Goal: Task Accomplishment & Management: Manage account settings

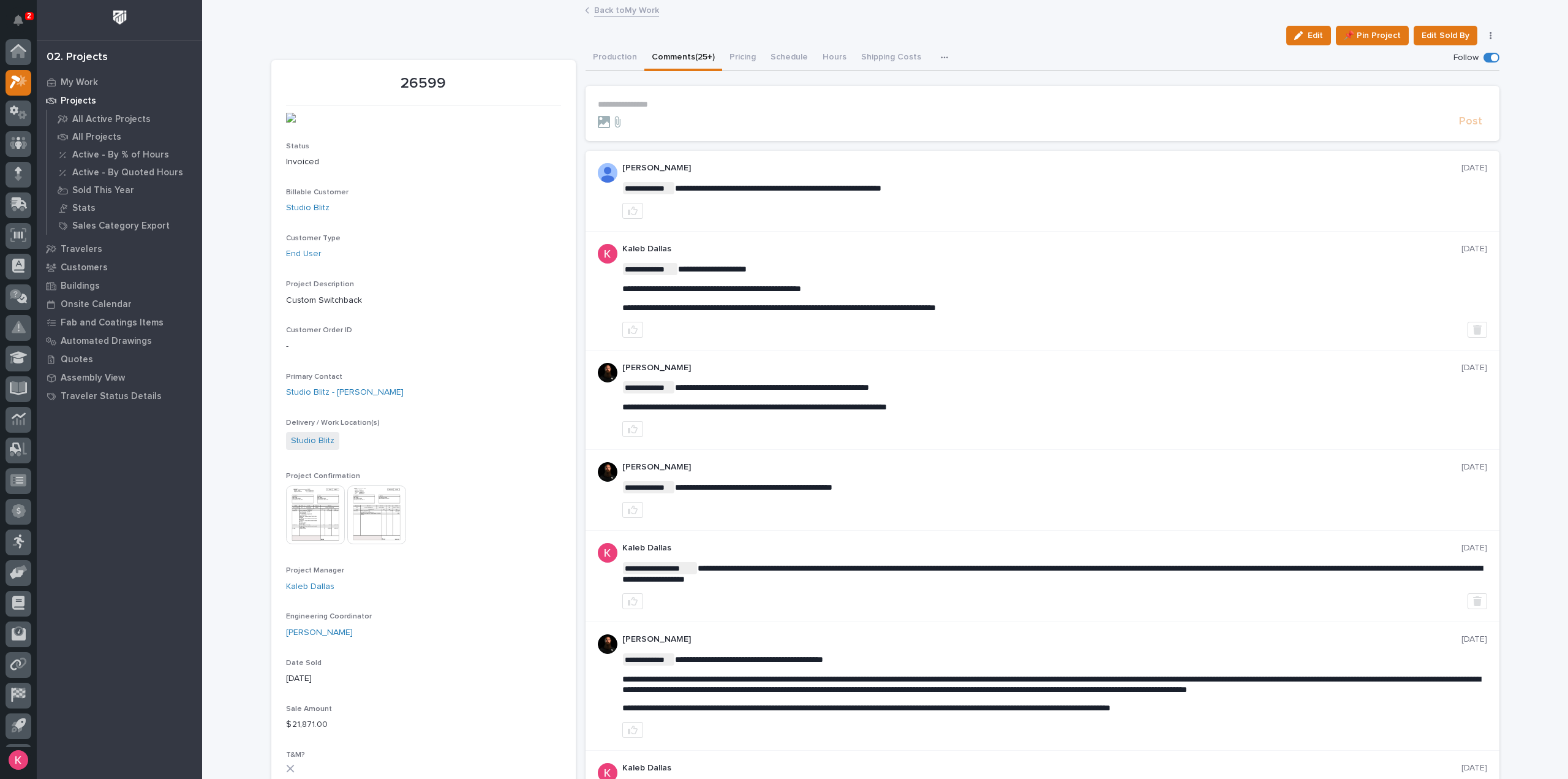
scroll to position [27, 0]
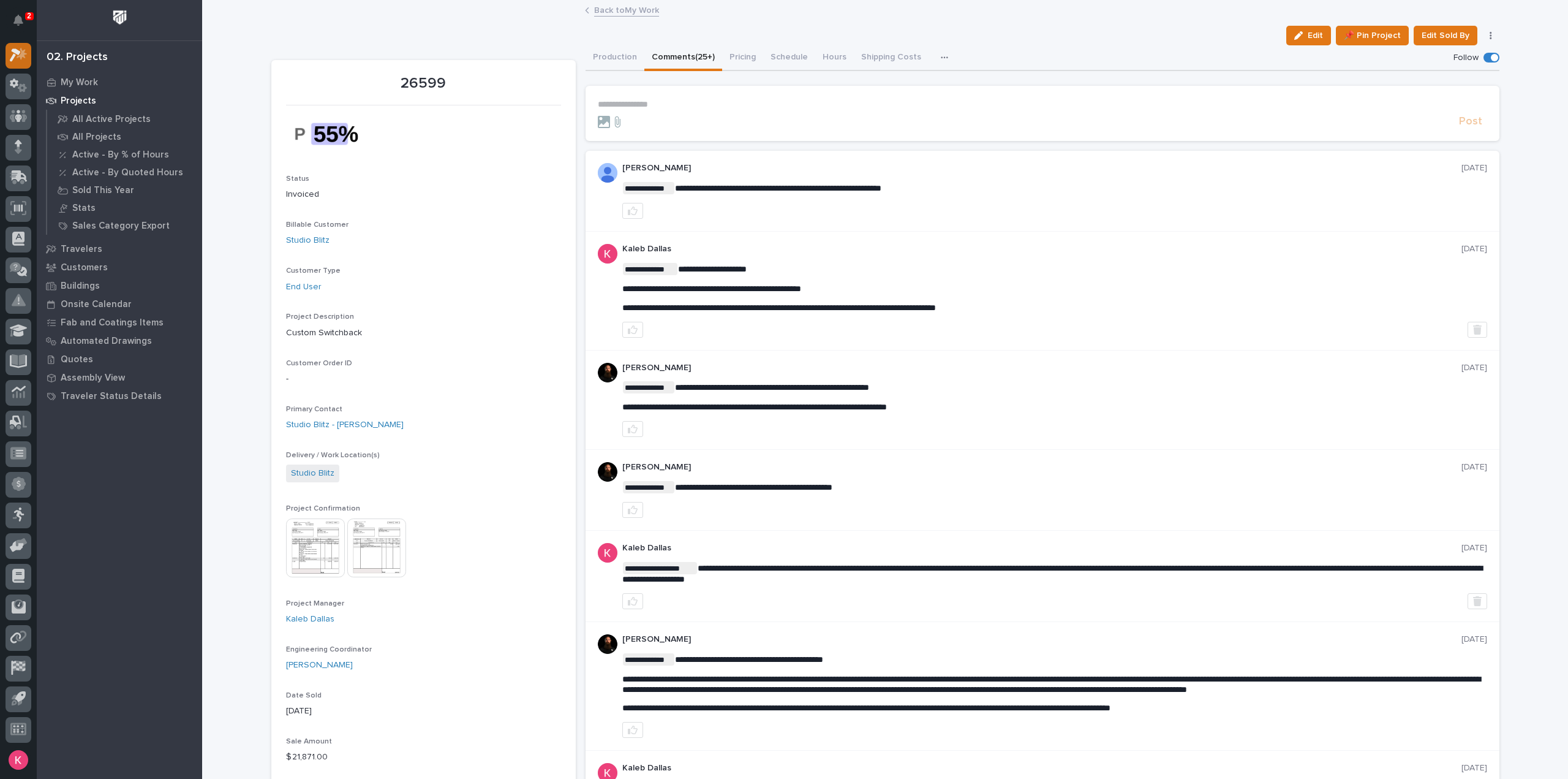
click at [9, 56] on div at bounding box center [18, 55] width 25 height 25
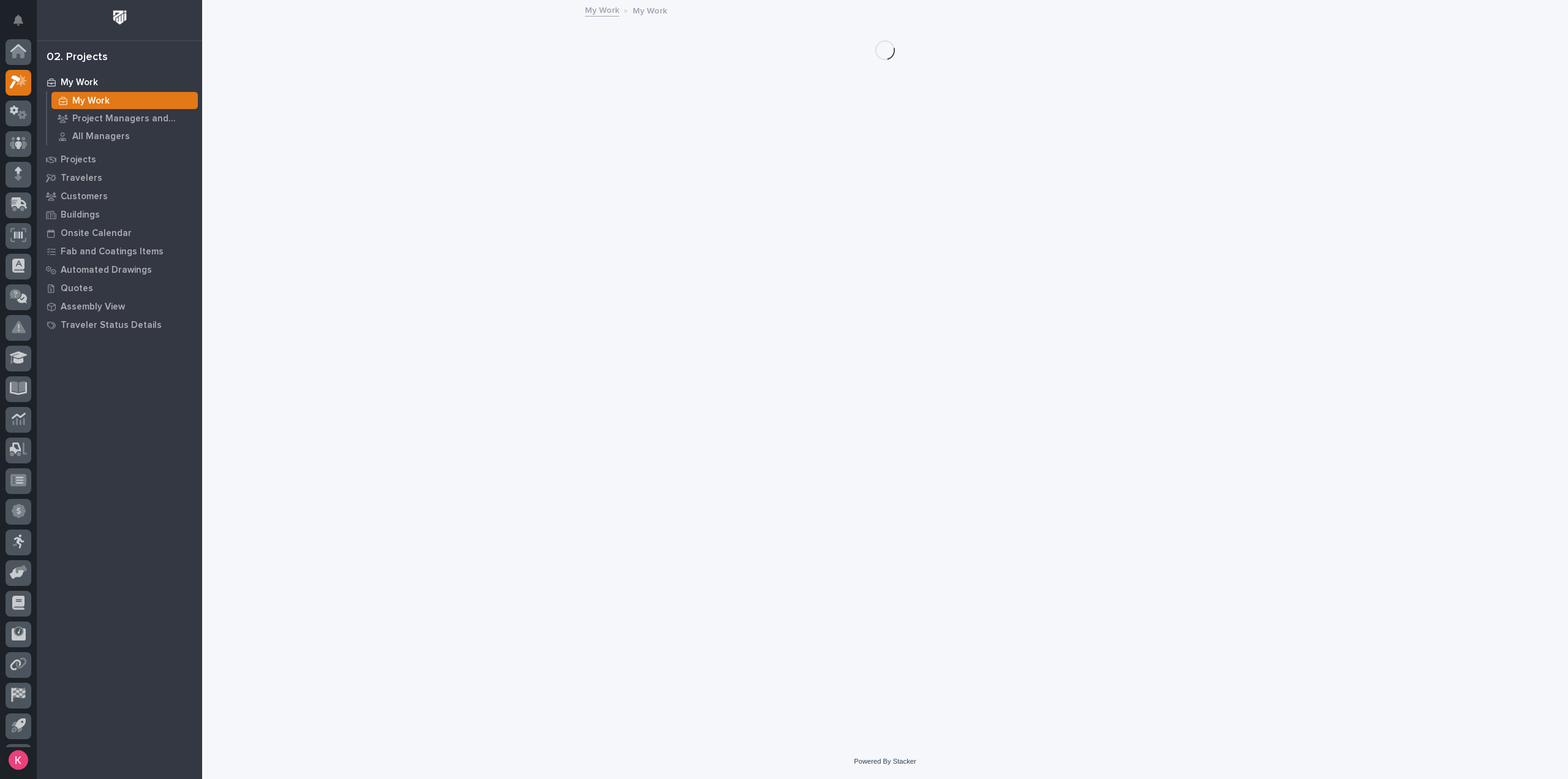
scroll to position [27, 0]
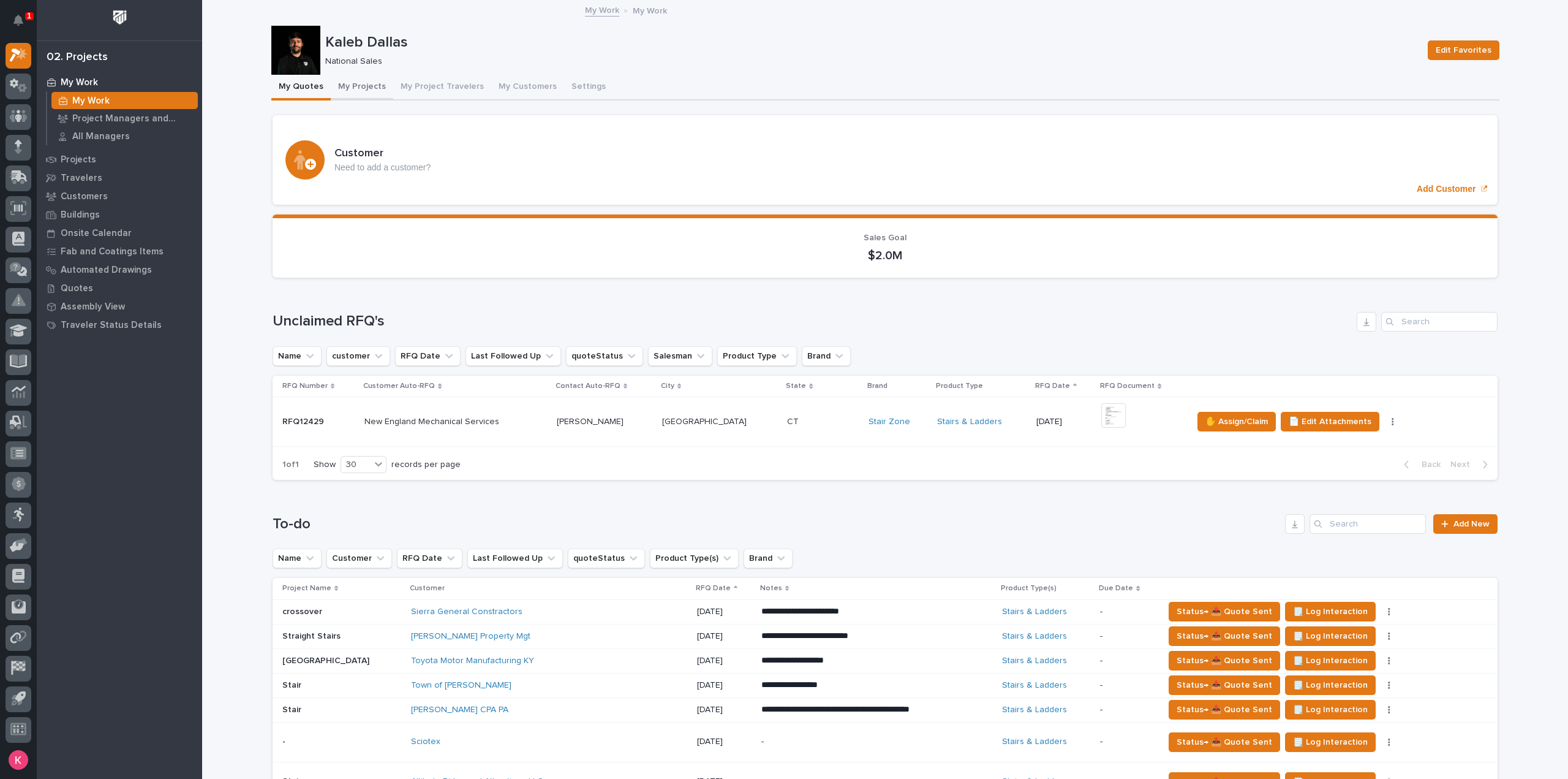
click at [347, 91] on button "My Projects" at bounding box center [361, 87] width 62 height 25
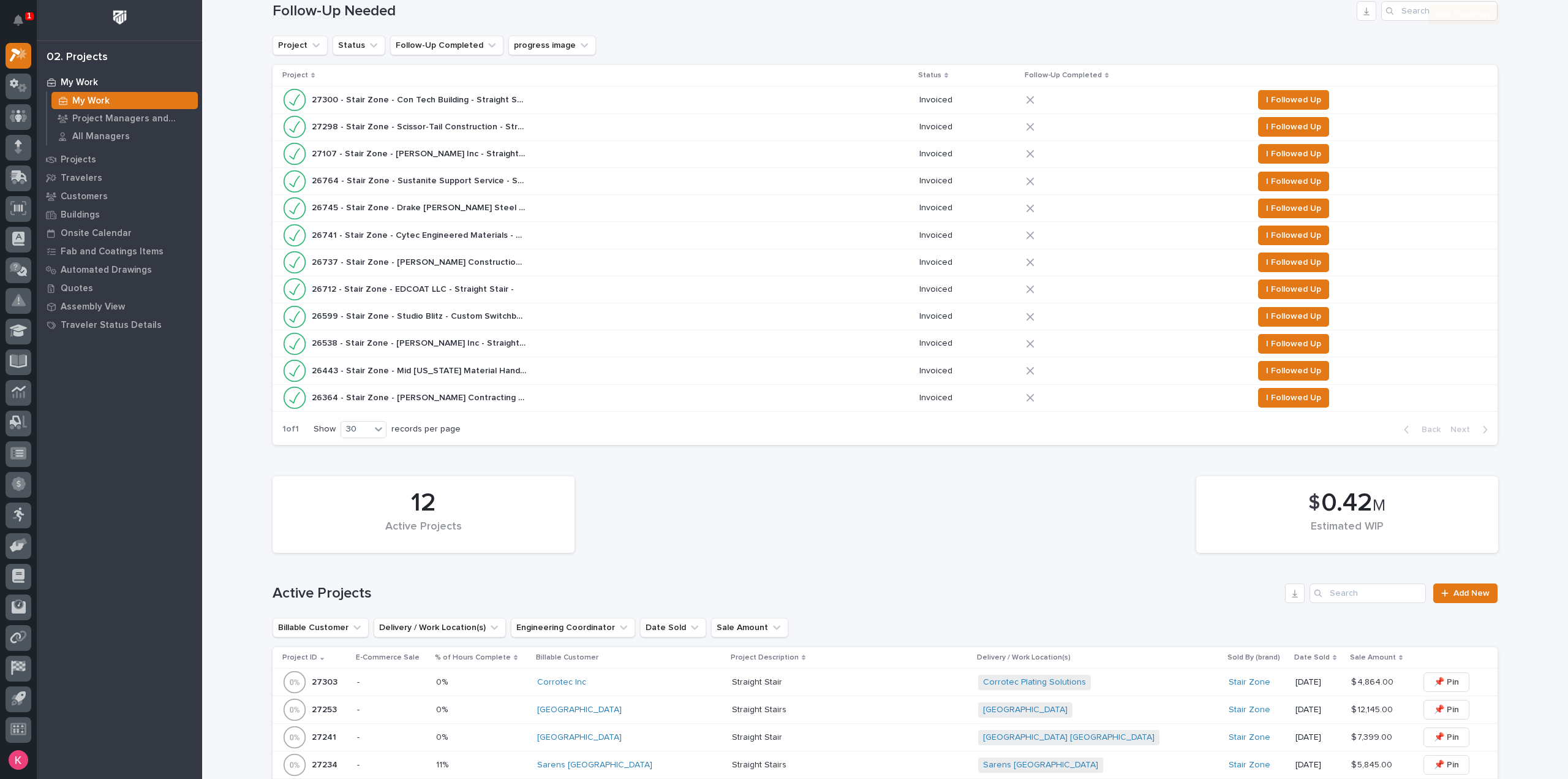
scroll to position [613, 0]
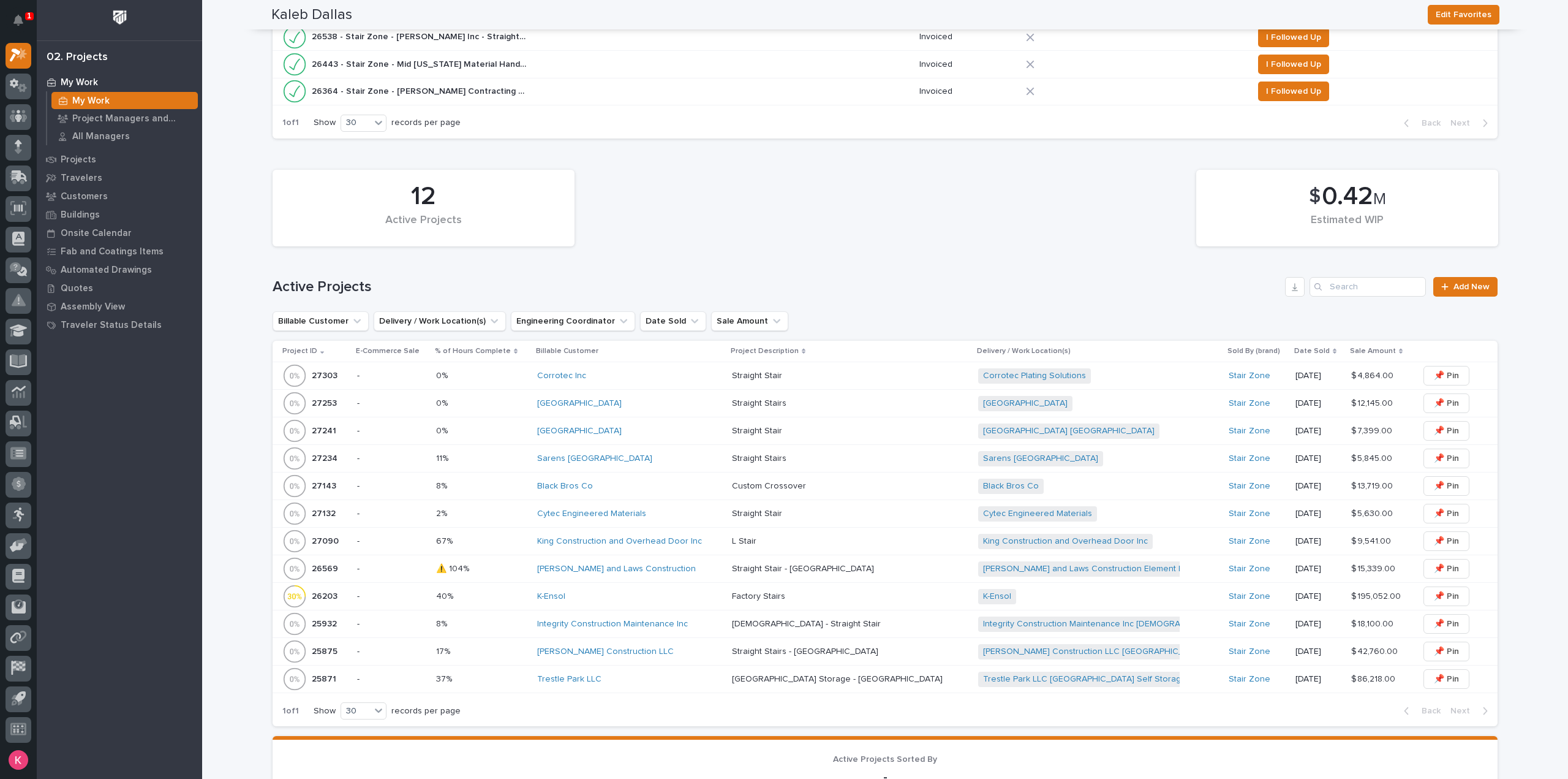
click at [718, 539] on div "King Construction and Overhead Door Inc" at bounding box center [630, 541] width 185 height 11
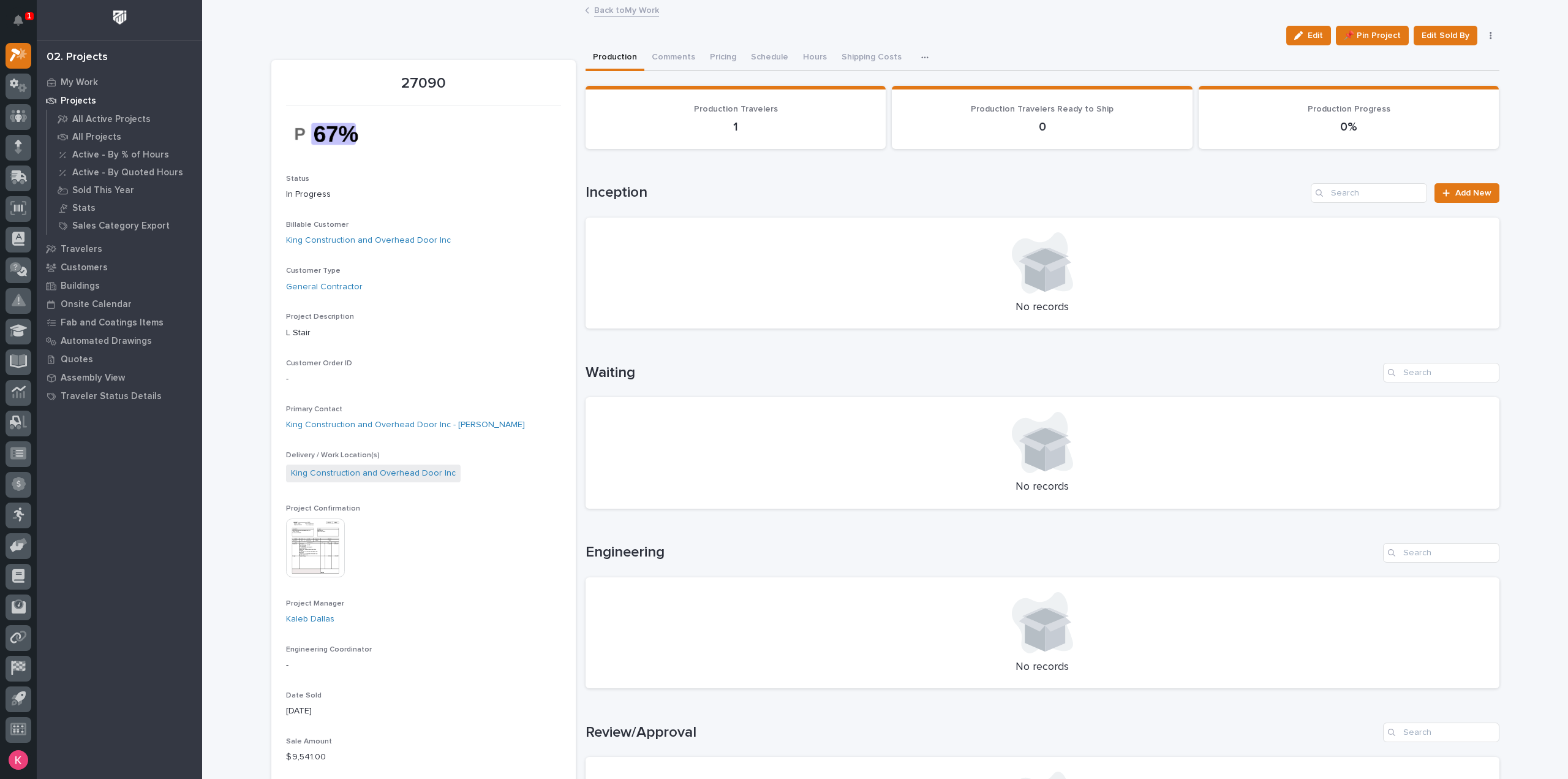
scroll to position [429, 0]
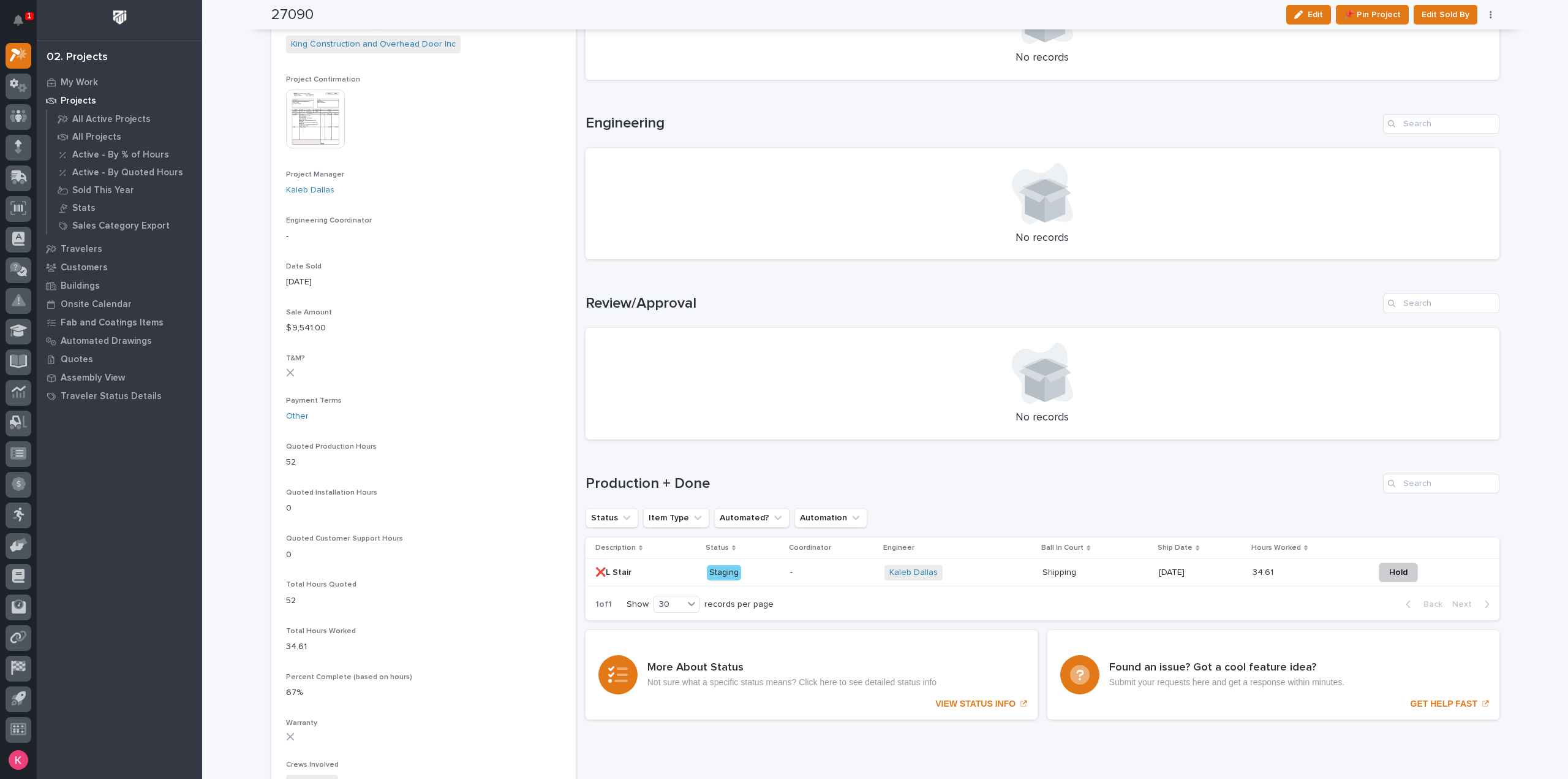
click at [840, 575] on p "-" at bounding box center [832, 573] width 84 height 11
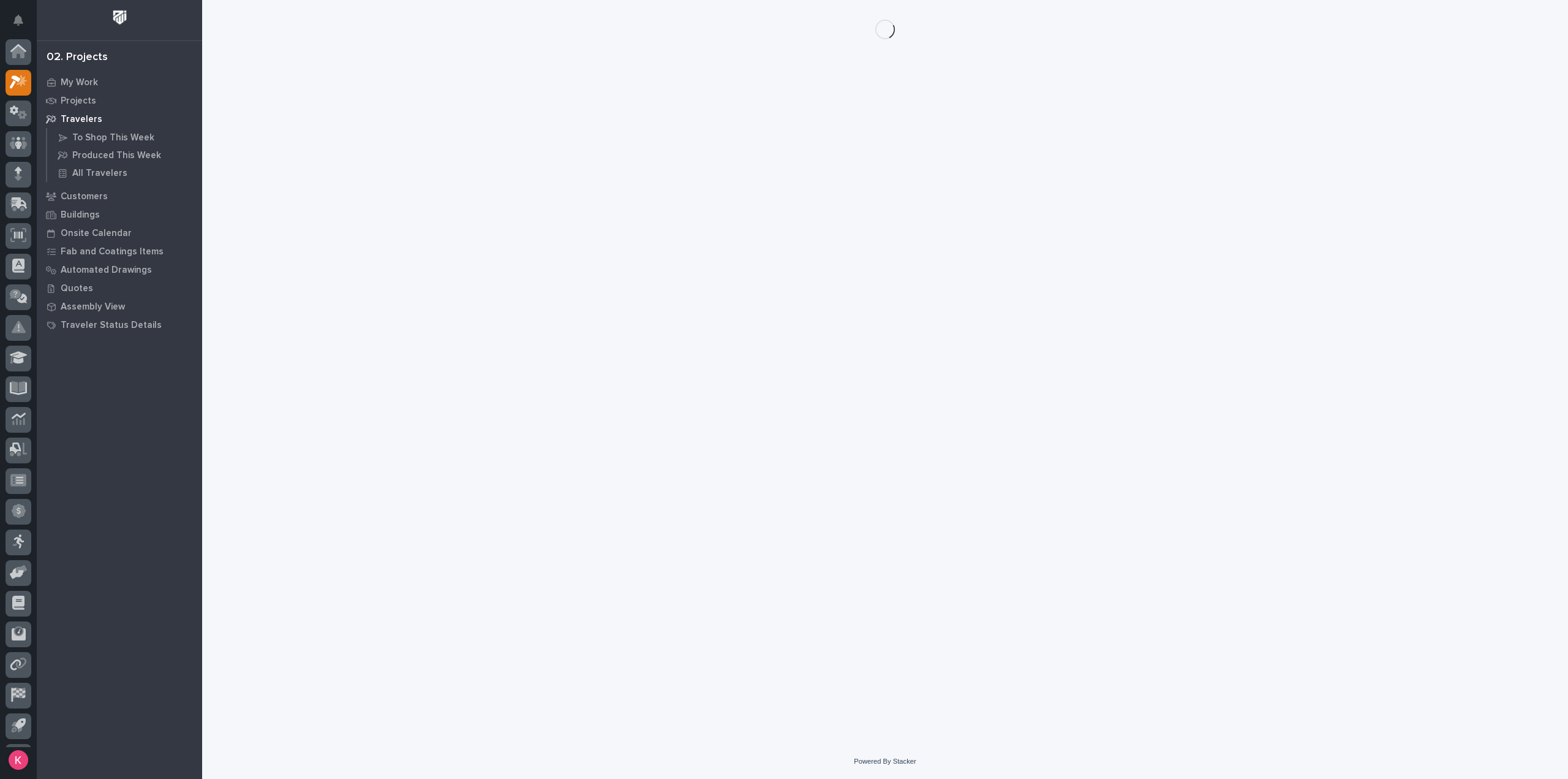
scroll to position [27, 0]
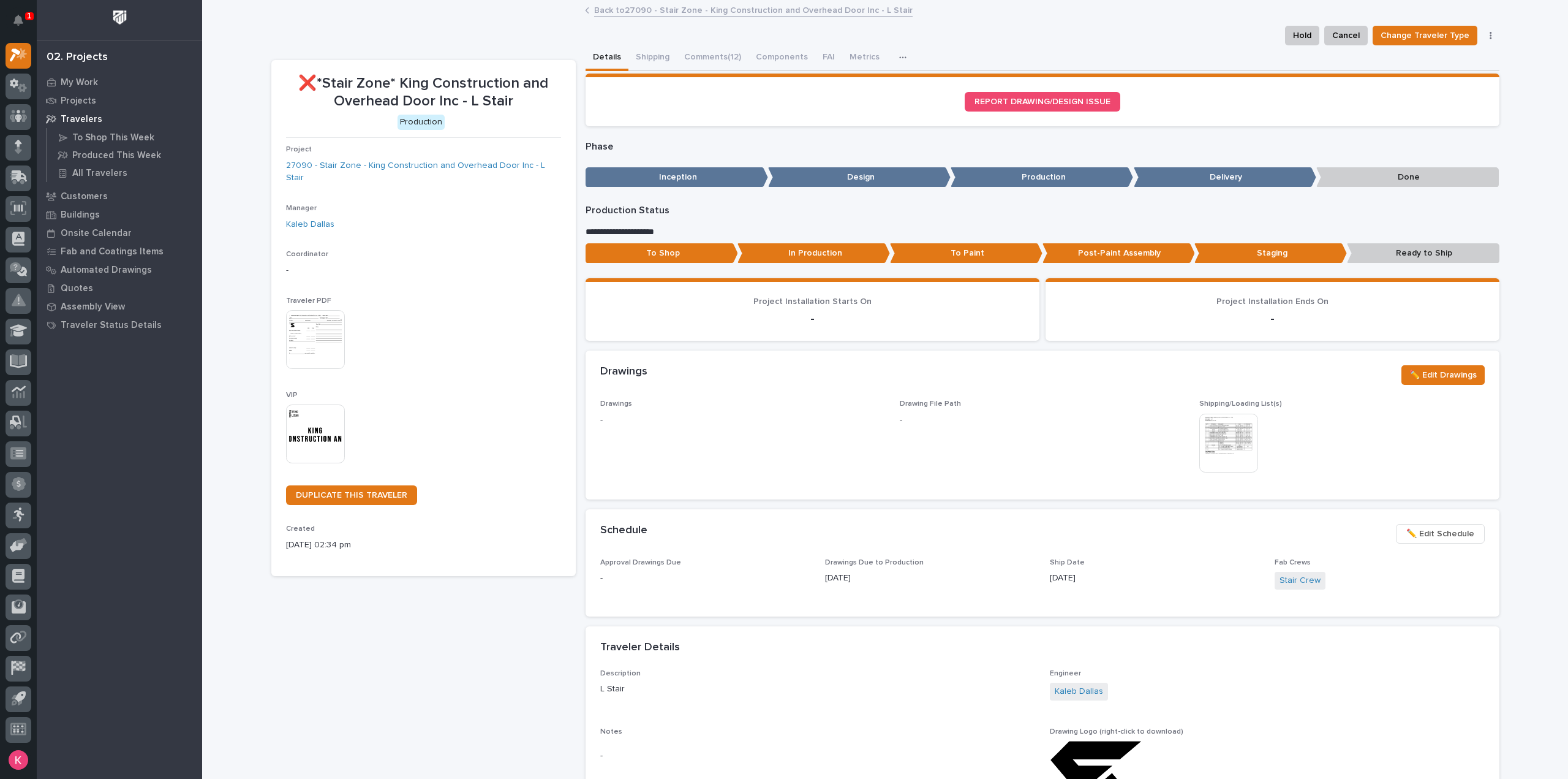
drag, startPoint x: 713, startPoint y: 63, endPoint x: 712, endPoint y: 104, distance: 41.0
click at [713, 62] on button "Comments (12)" at bounding box center [713, 58] width 72 height 25
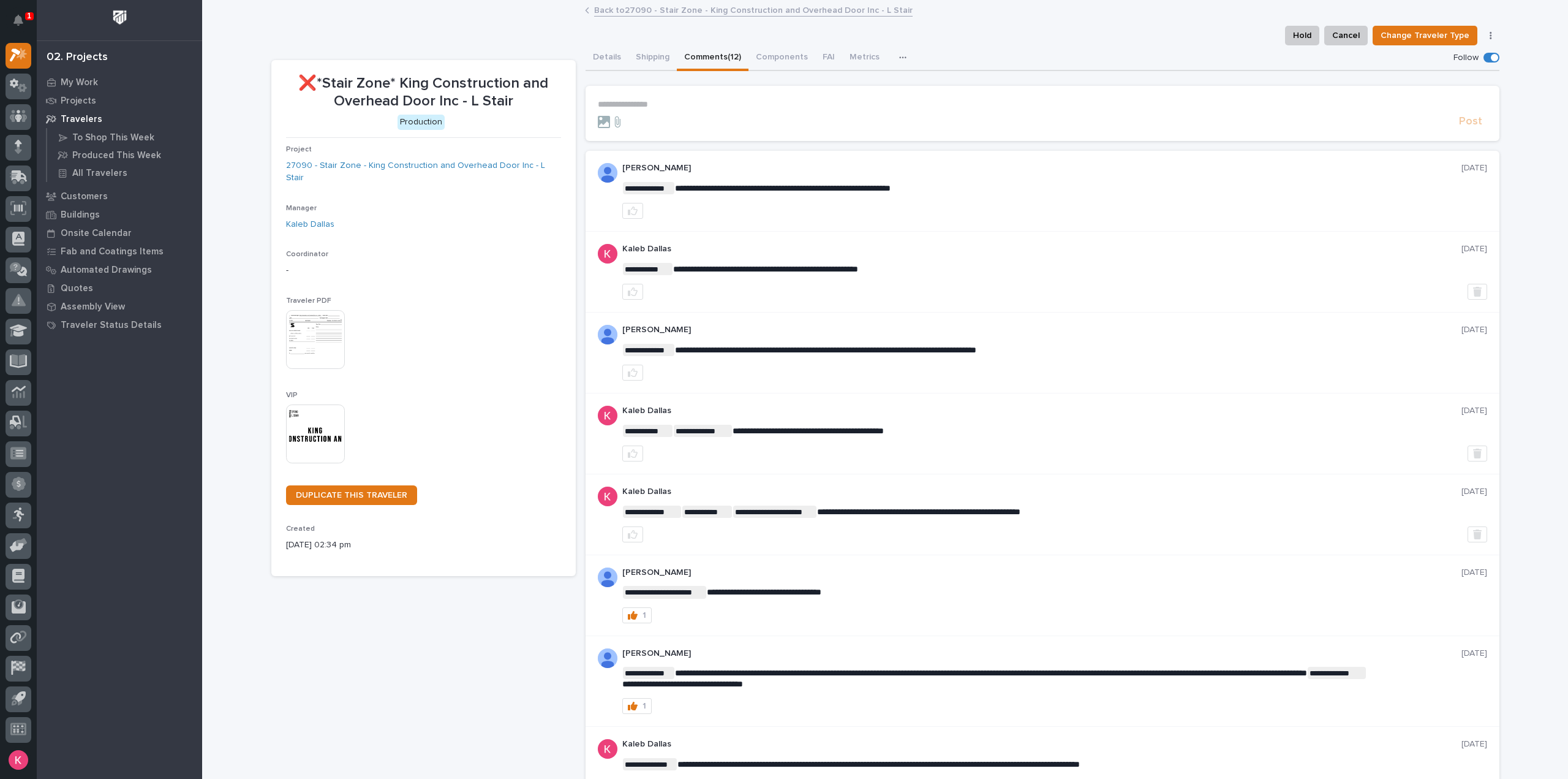
click at [688, 101] on p "**********" at bounding box center [1043, 104] width 889 height 11
click at [487, 683] on div "❌*Stair Zone* King Construction and Overhead Door Inc - L Stair Production Proj…" at bounding box center [423, 599] width 304 height 1079
click at [19, 84] on icon at bounding box center [22, 89] width 9 height 9
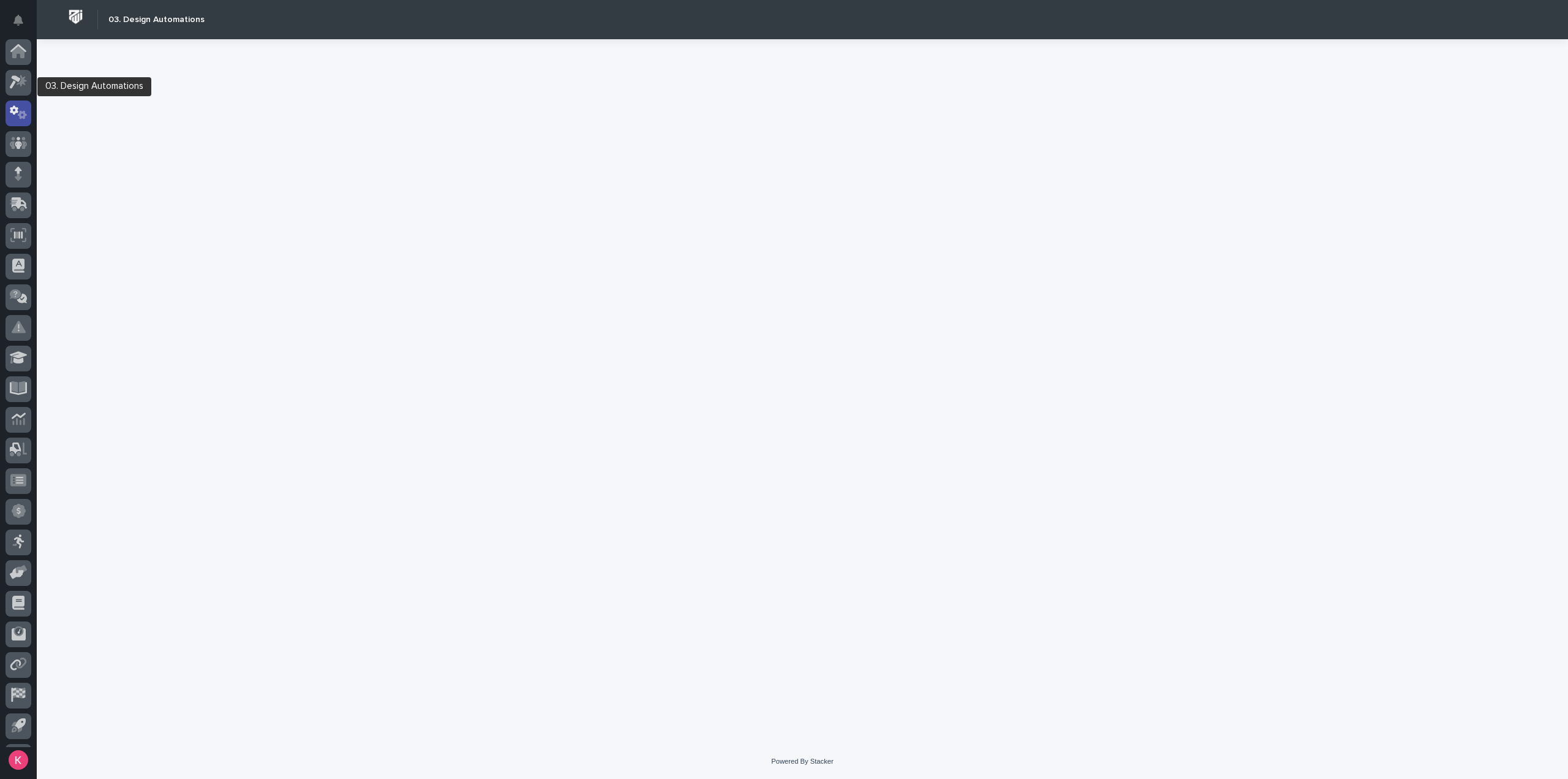
scroll to position [27, 0]
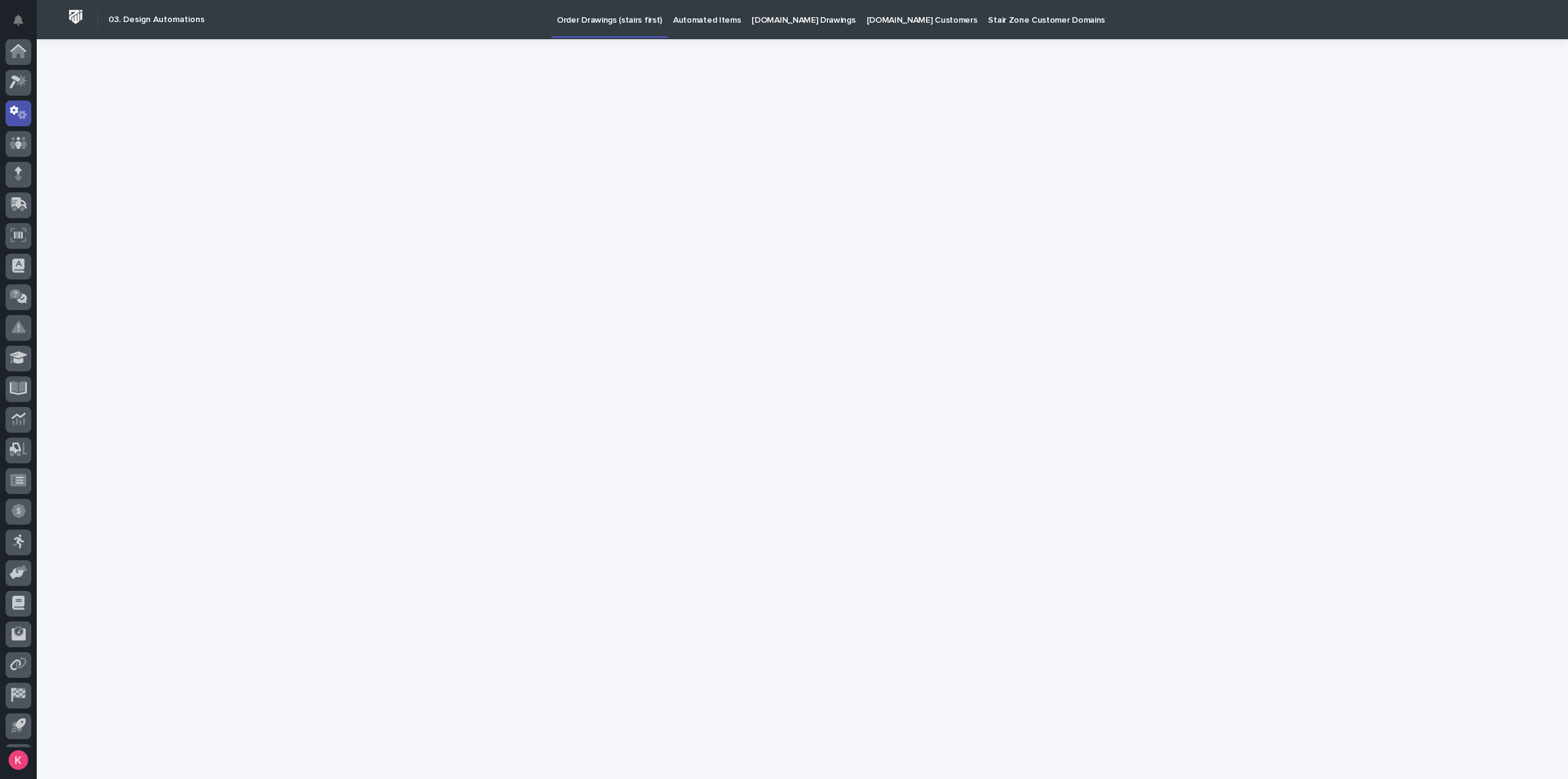
scroll to position [27, 0]
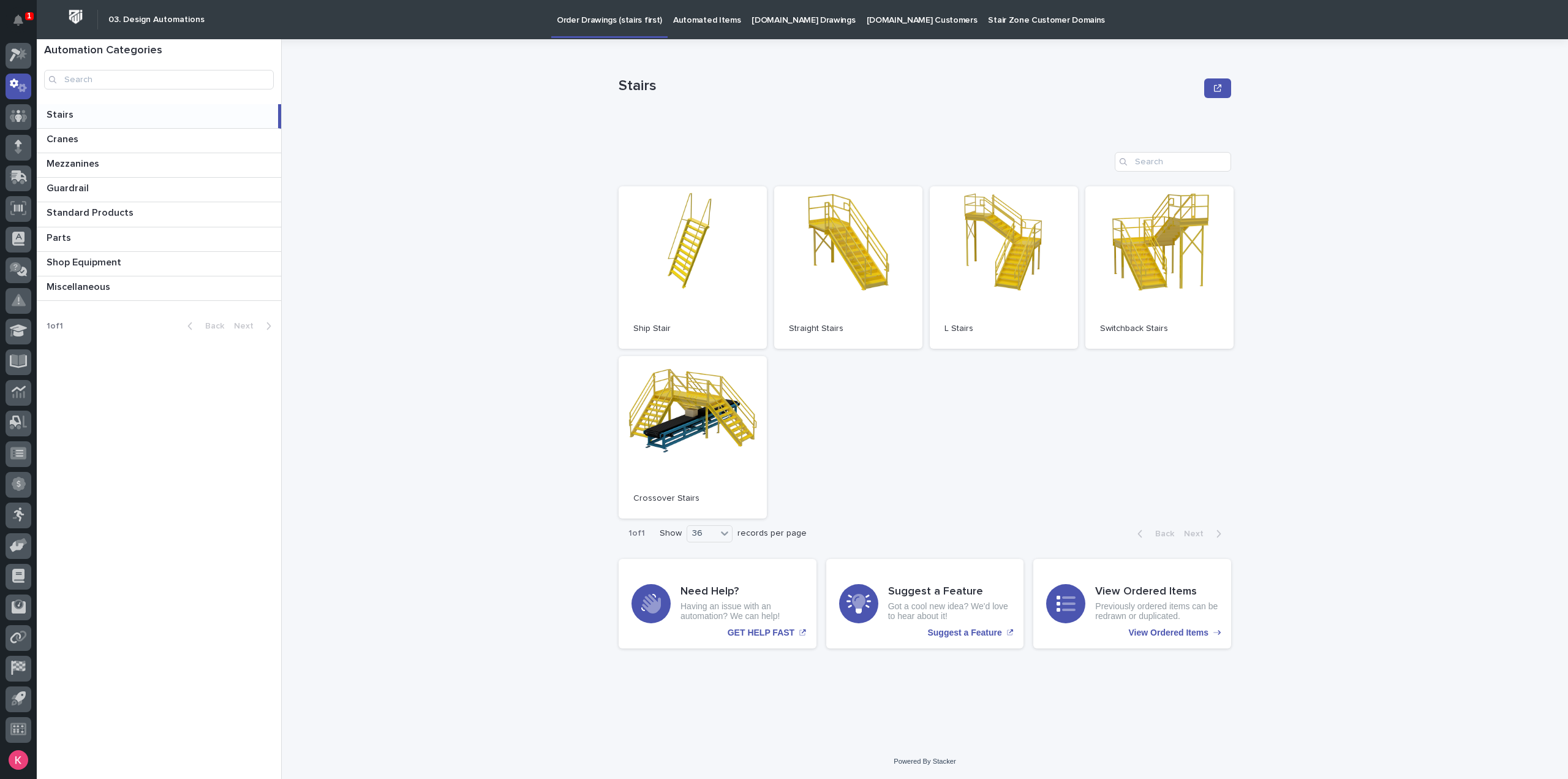
click at [803, 27] on link "[DOMAIN_NAME] Drawings" at bounding box center [803, 18] width 115 height 38
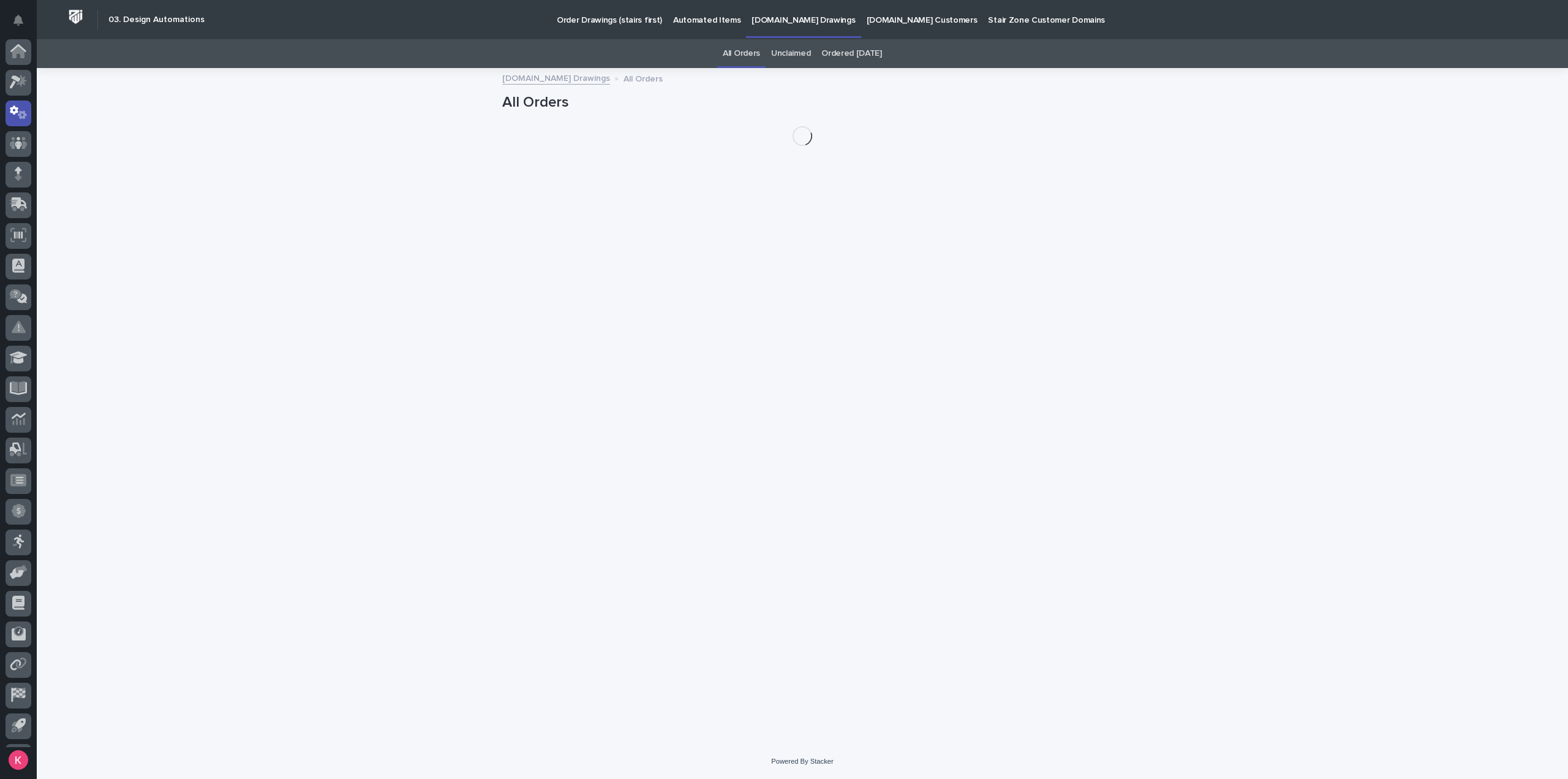
scroll to position [27, 0]
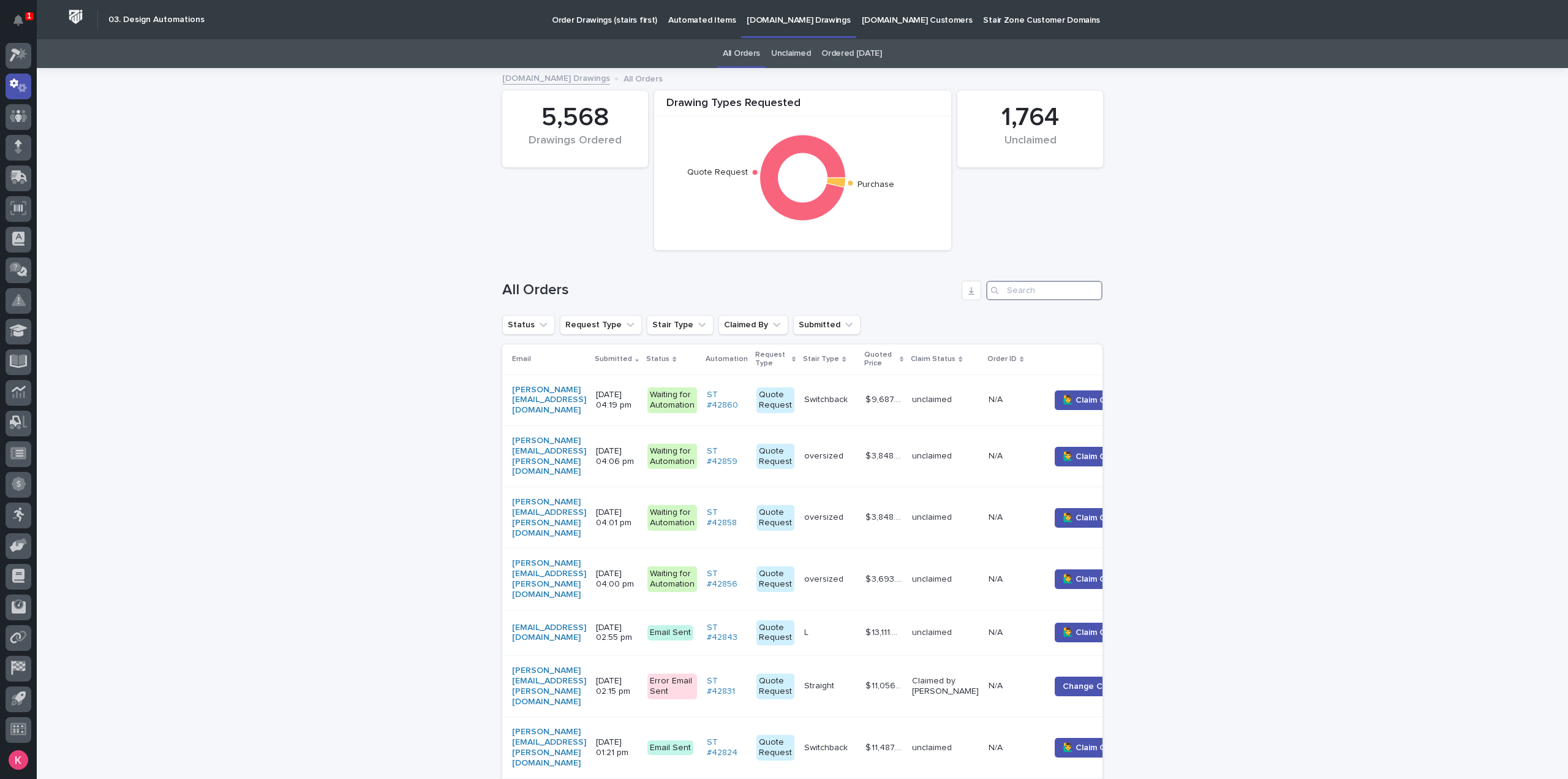
click at [1042, 294] on input "Search" at bounding box center [1044, 290] width 117 height 19
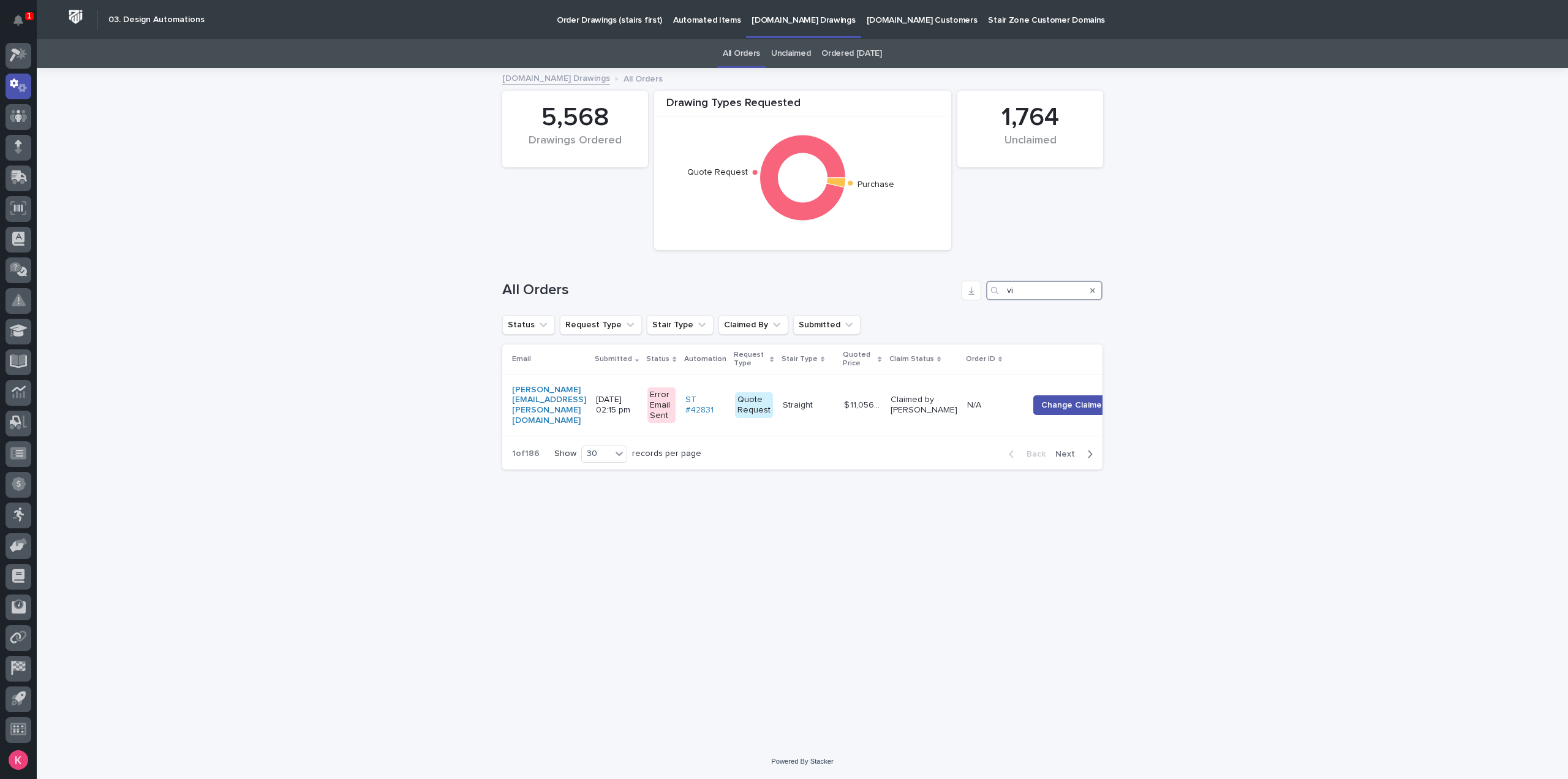
type input "v"
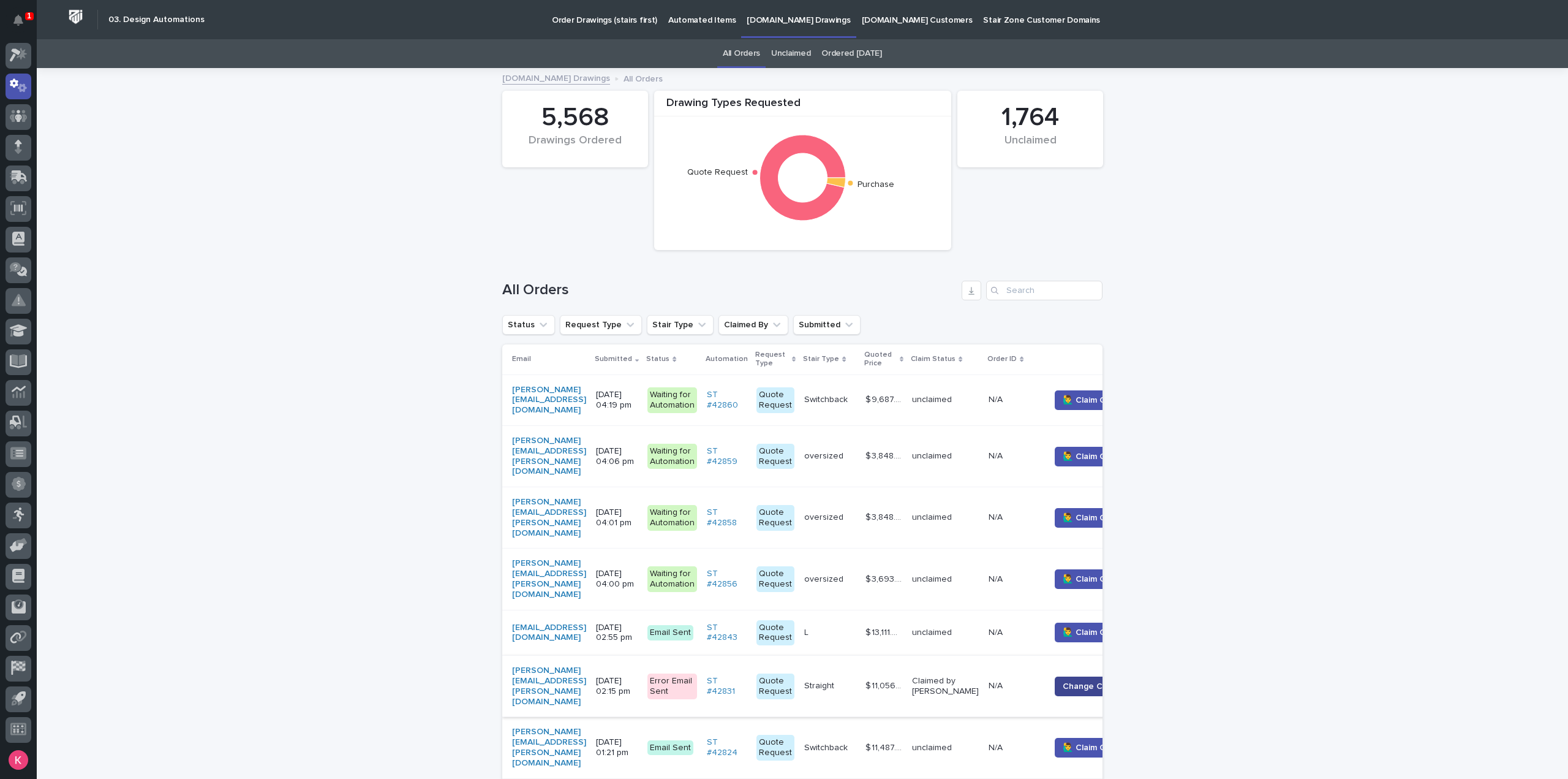
click at [1087, 680] on span "Change Claimer" at bounding box center [1094, 686] width 64 height 12
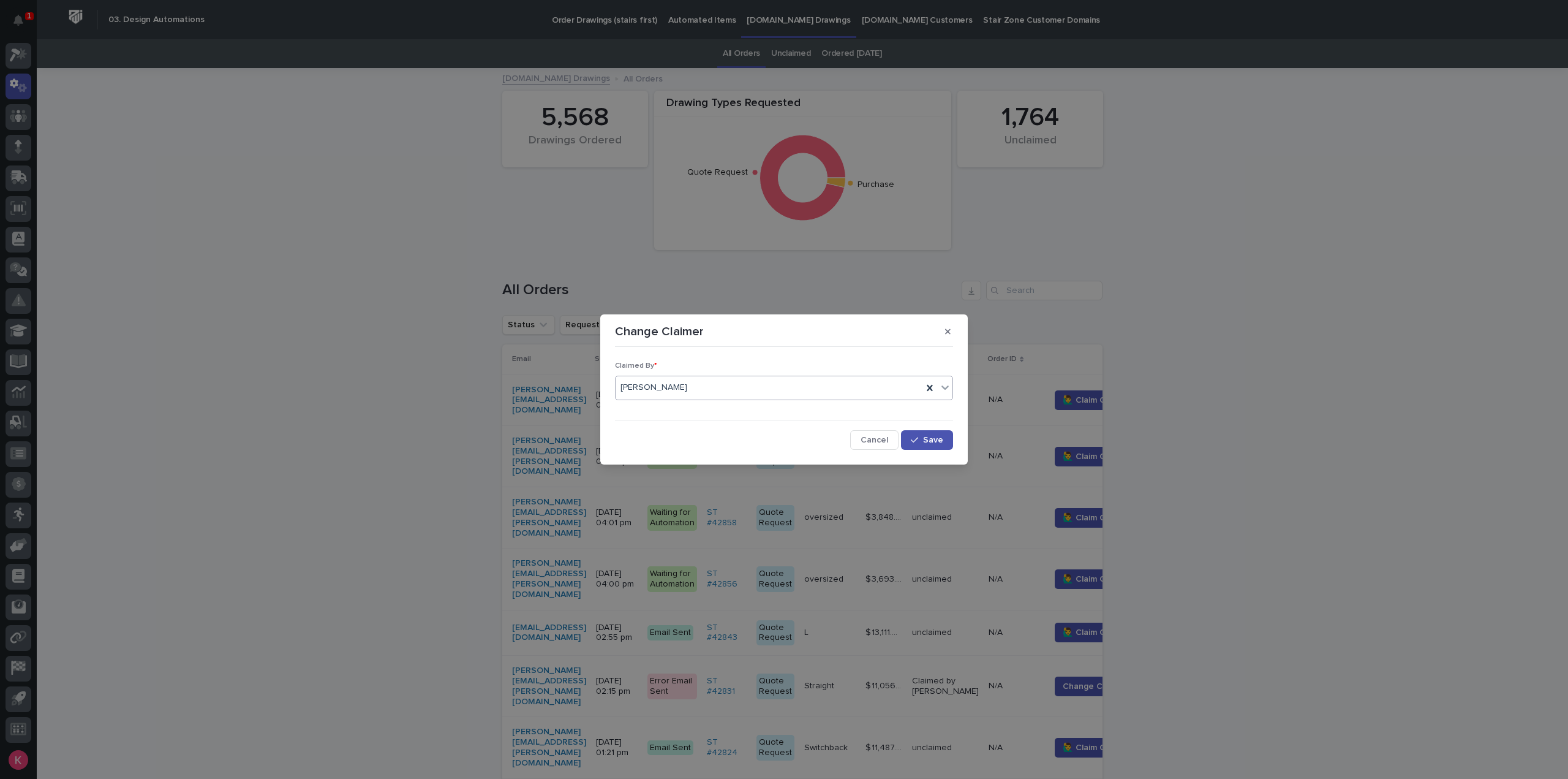
click at [707, 392] on div "[PERSON_NAME]" at bounding box center [769, 387] width 307 height 20
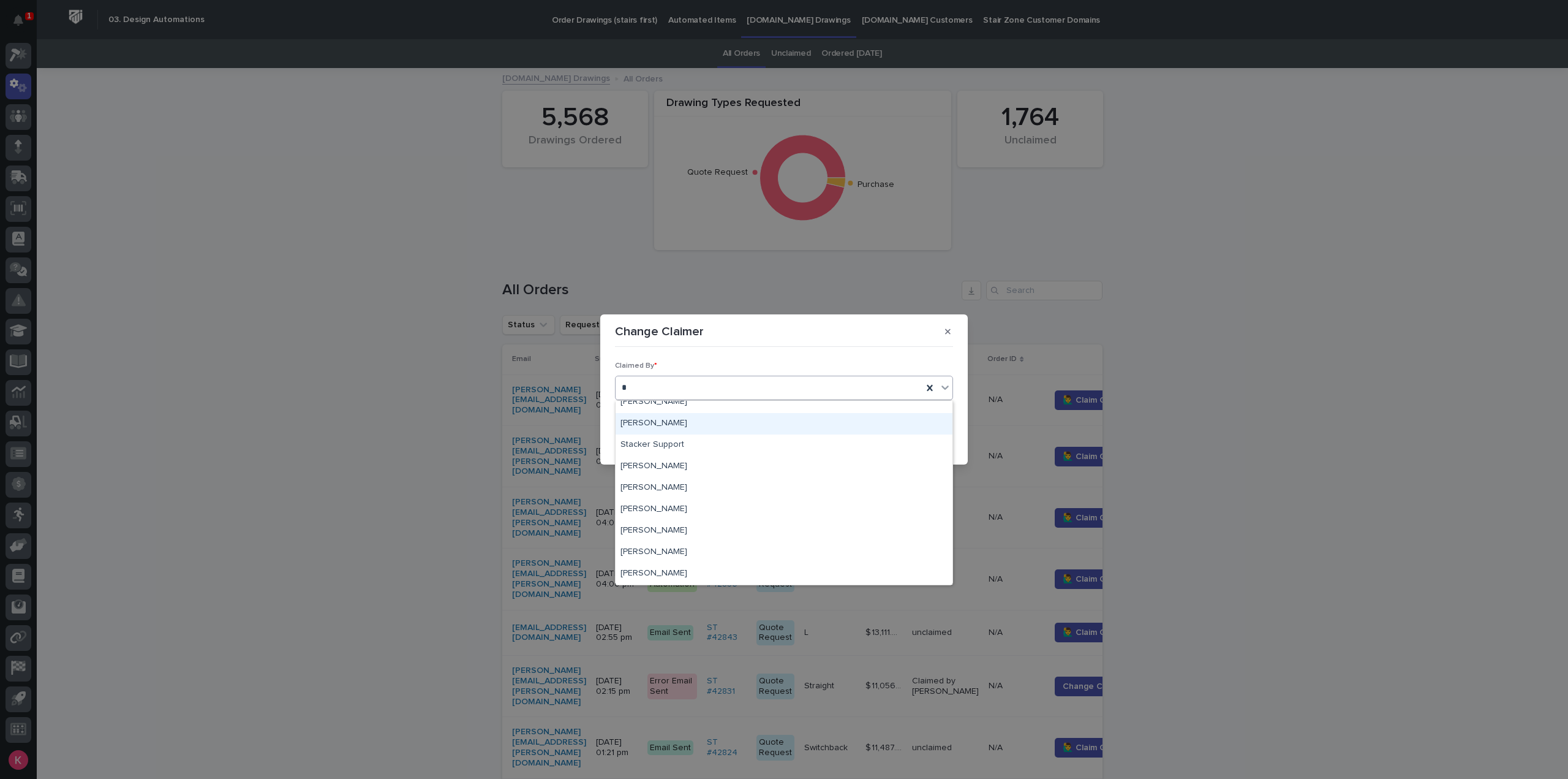
scroll to position [74, 0]
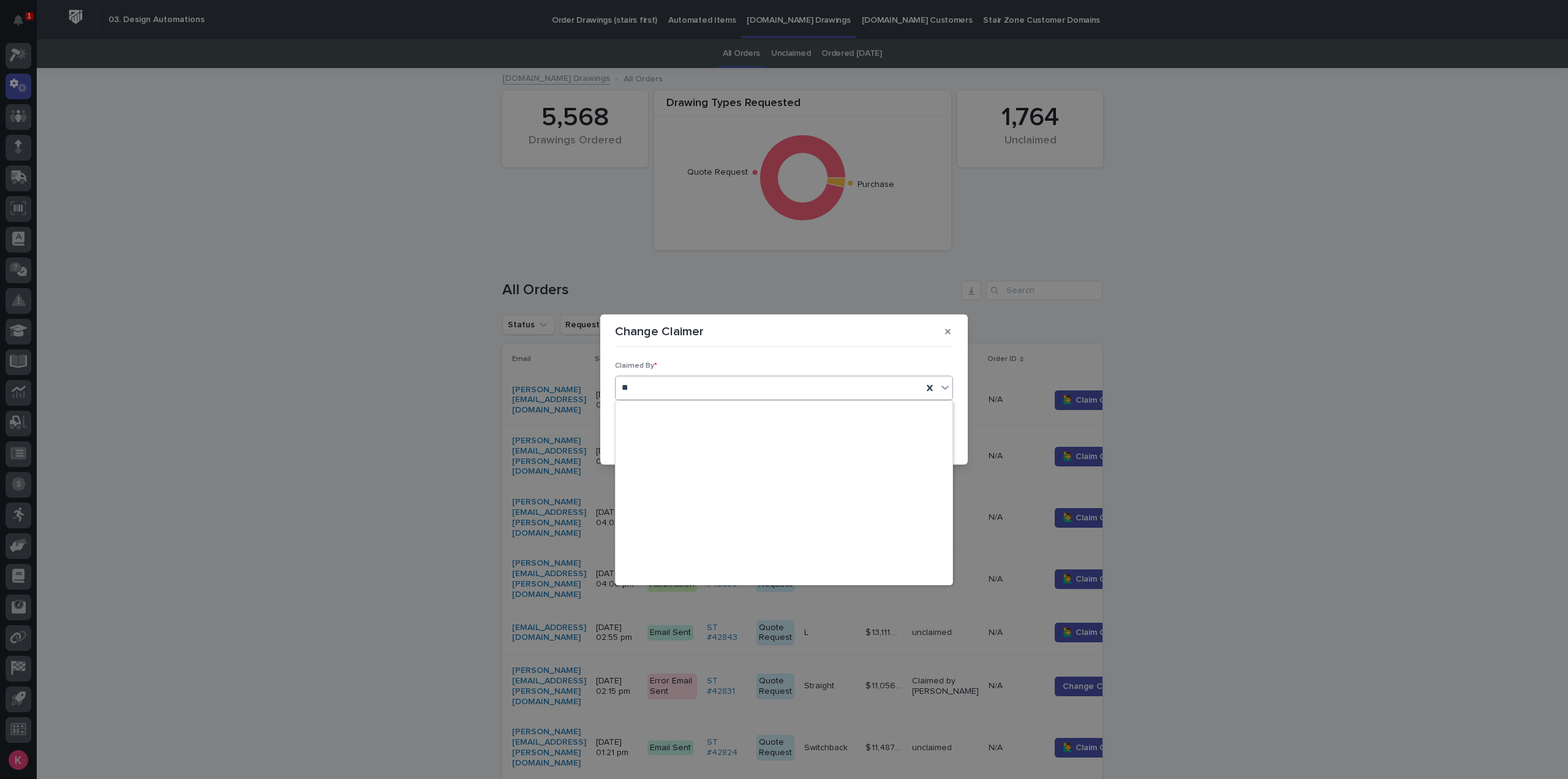
type input "***"
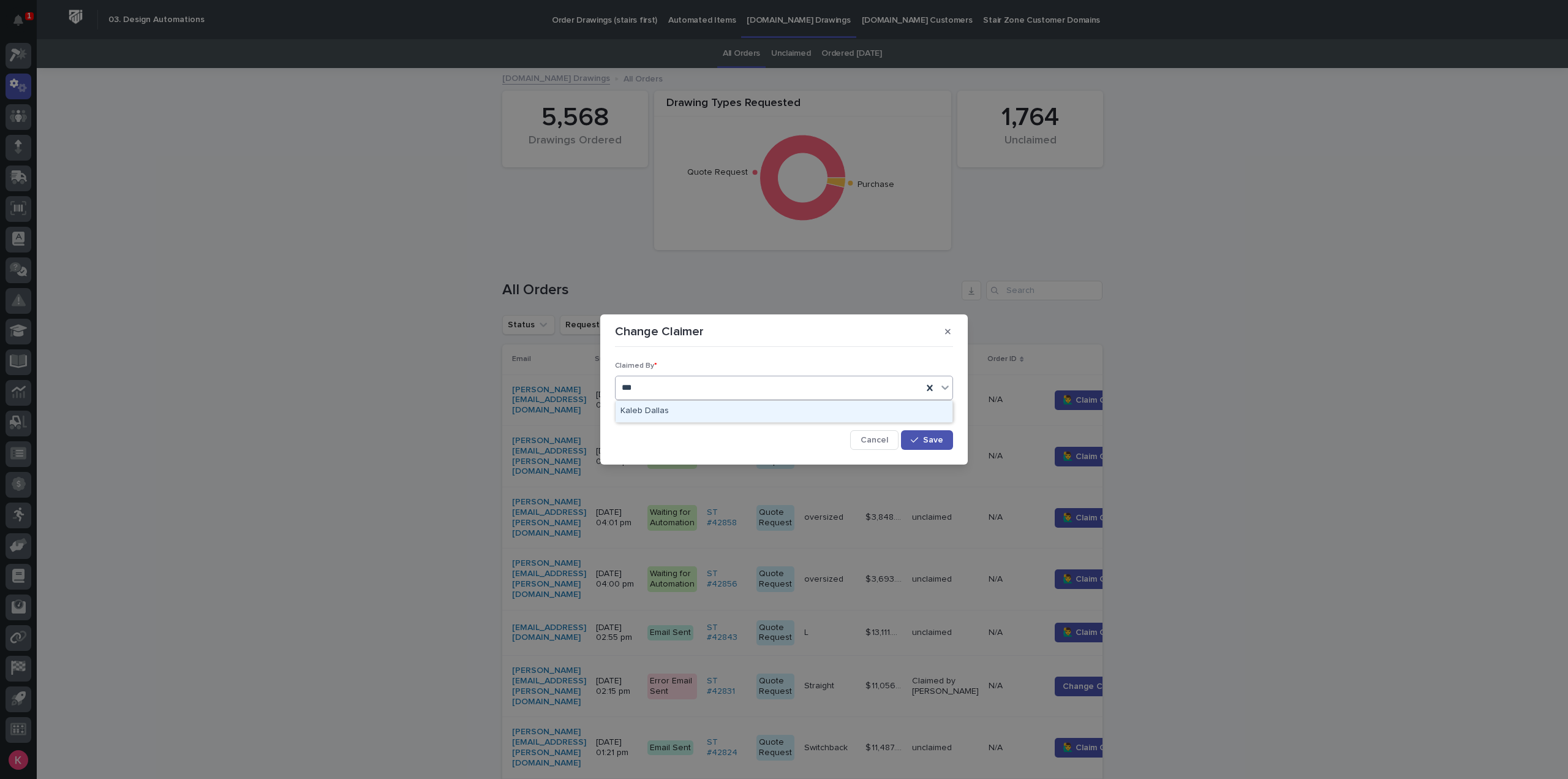
scroll to position [0, 0]
click at [735, 410] on div "Kaleb Dallas" at bounding box center [784, 411] width 337 height 21
click at [928, 436] on span "Save" at bounding box center [933, 440] width 20 height 9
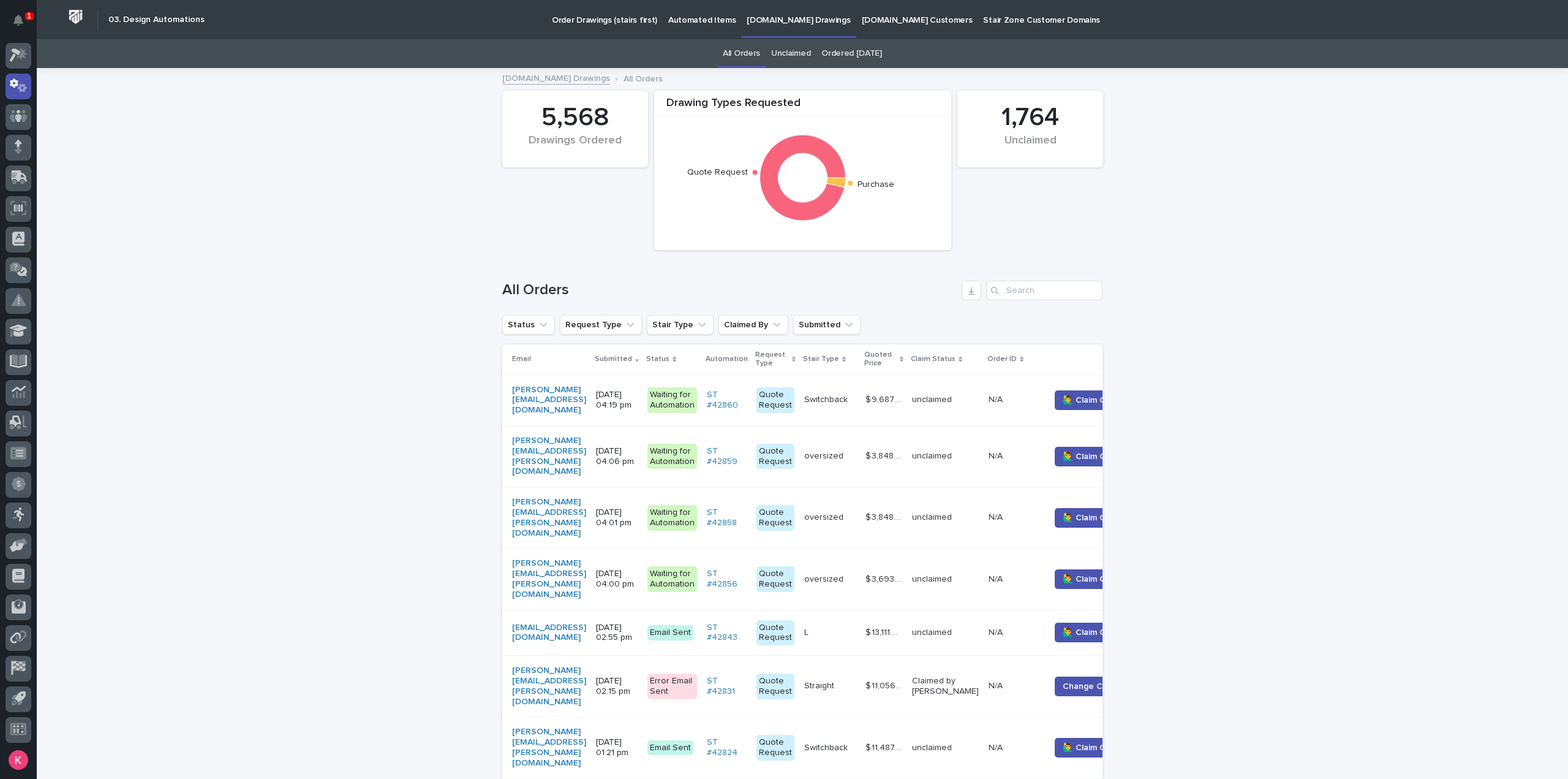
click at [700, 28] on link "Automated Items" at bounding box center [702, 18] width 78 height 38
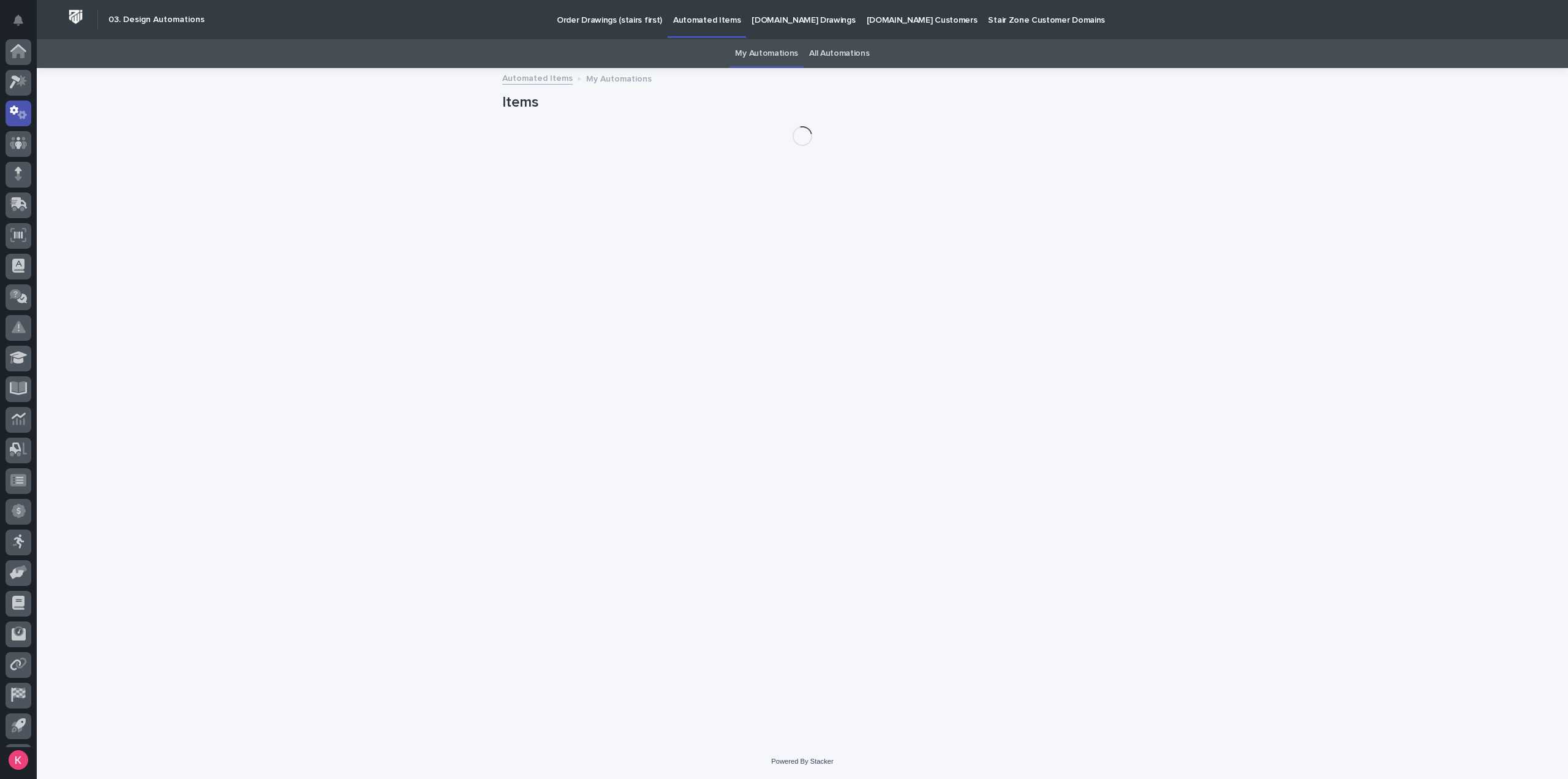
scroll to position [27, 0]
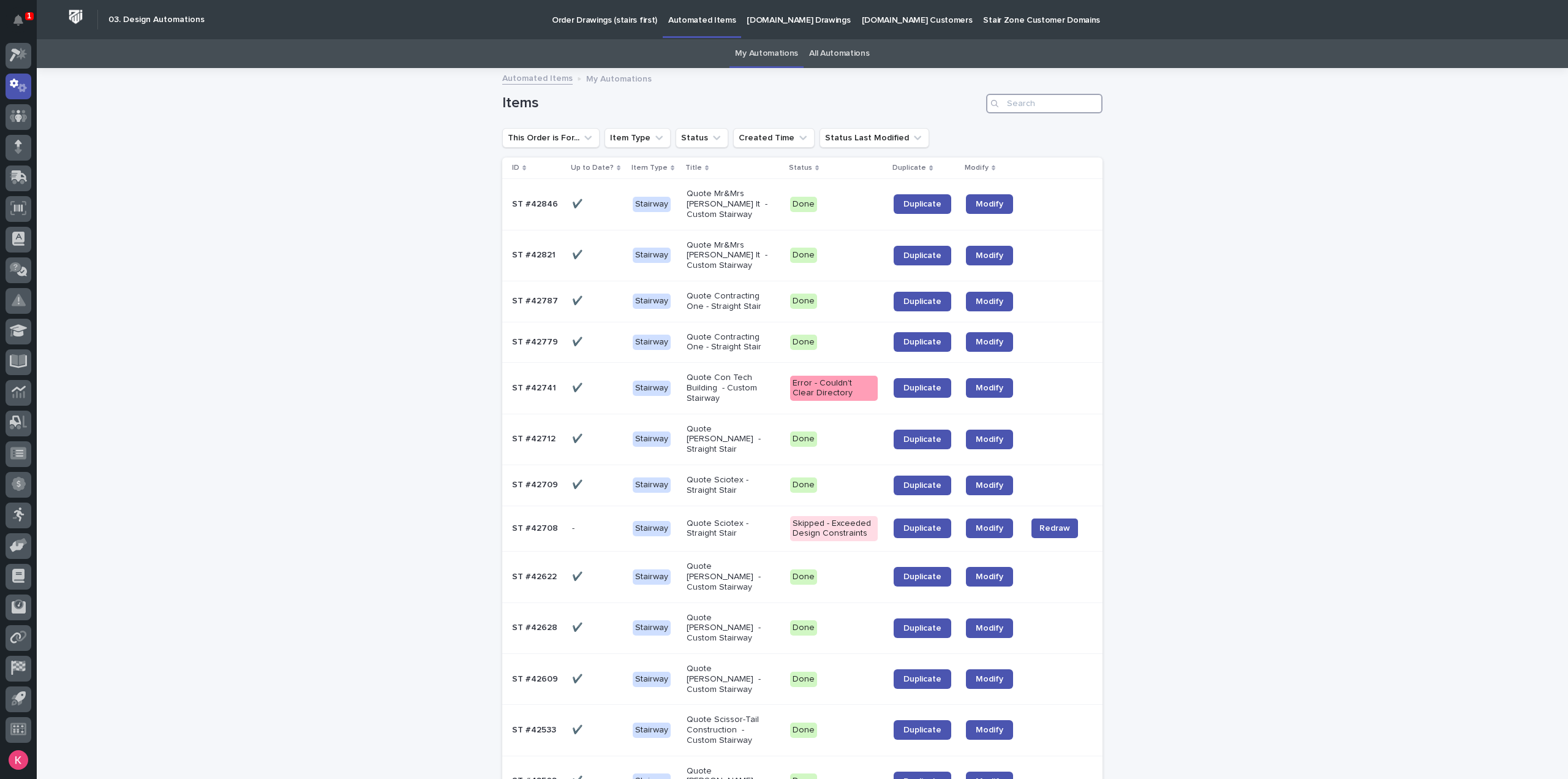
click at [1033, 109] on input "Search" at bounding box center [1044, 104] width 117 height 19
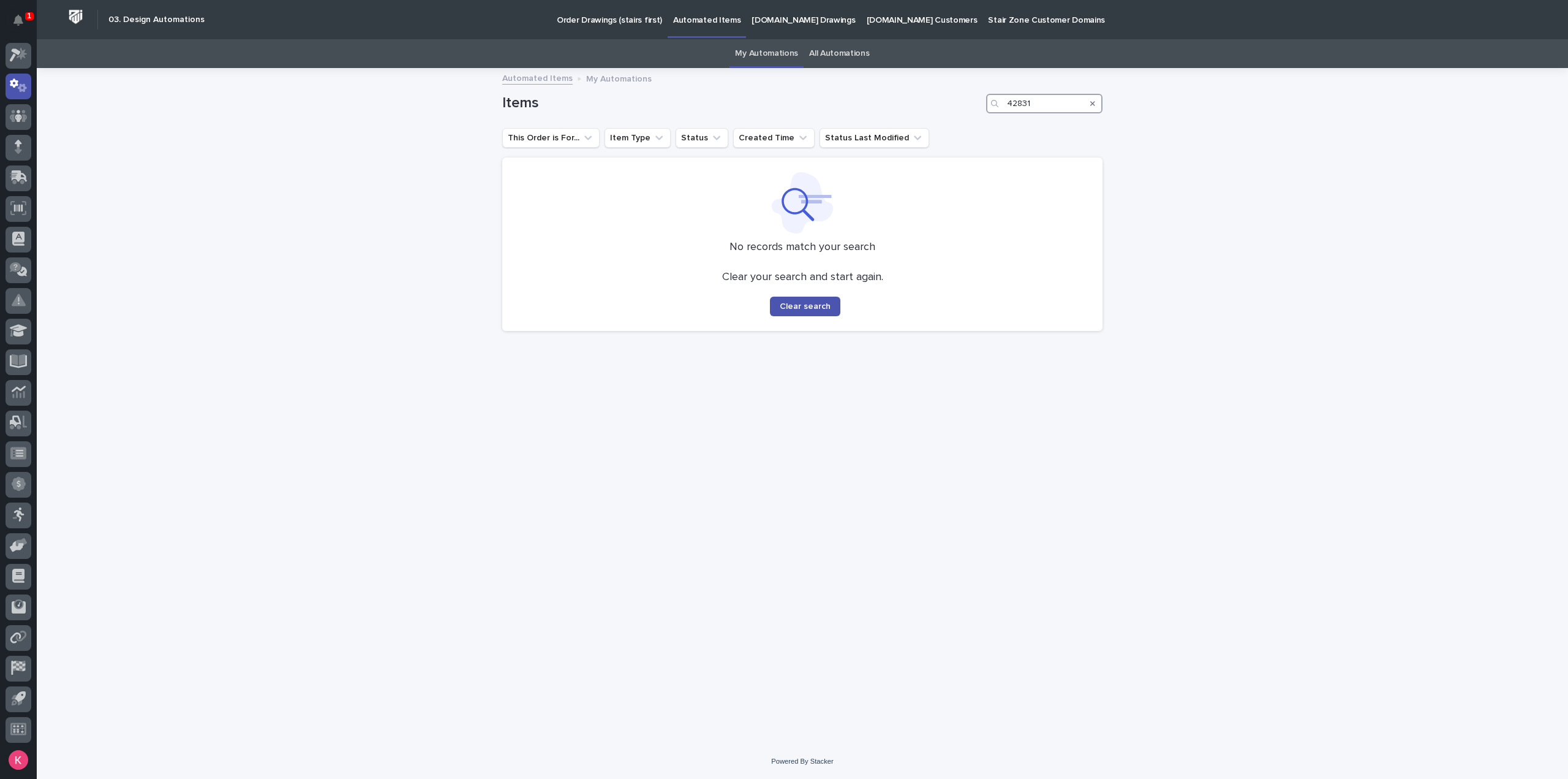
type input "42831"
click at [808, 17] on p "[DOMAIN_NAME] Drawings" at bounding box center [803, 12] width 103 height 25
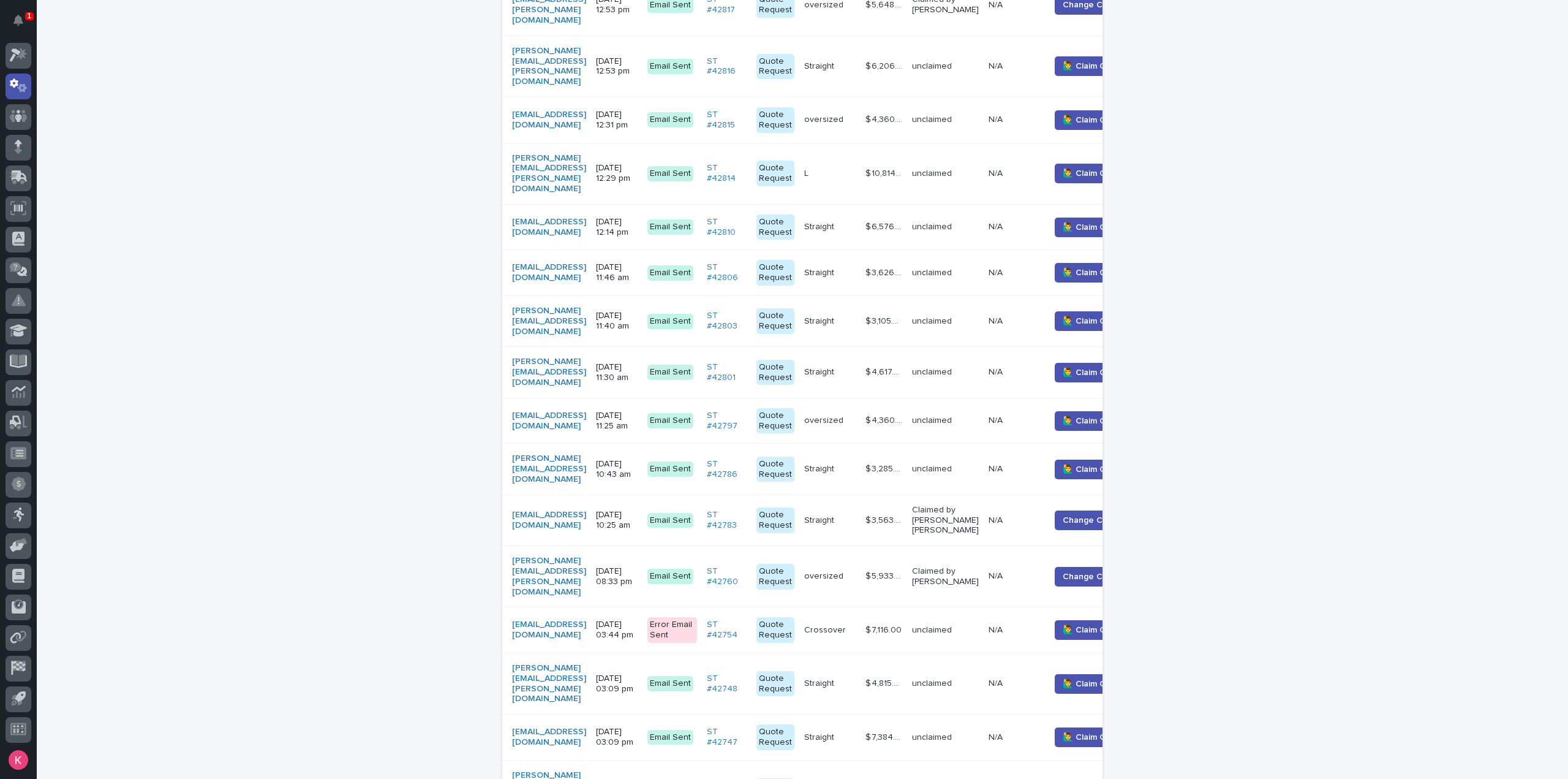
scroll to position [1114, 0]
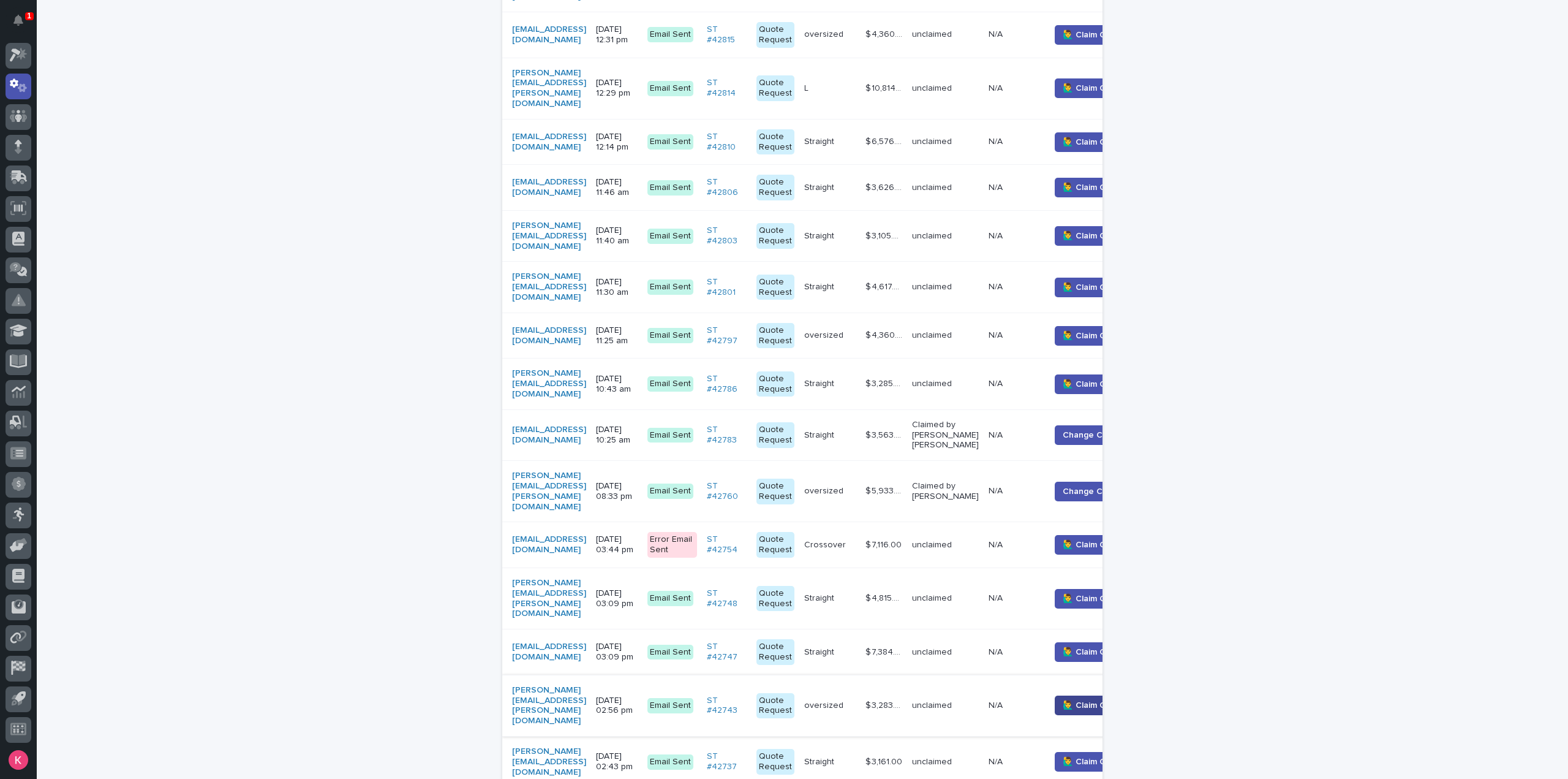
click at [1093, 696] on button "🙋‍♂️ Claim Order" at bounding box center [1093, 705] width 76 height 19
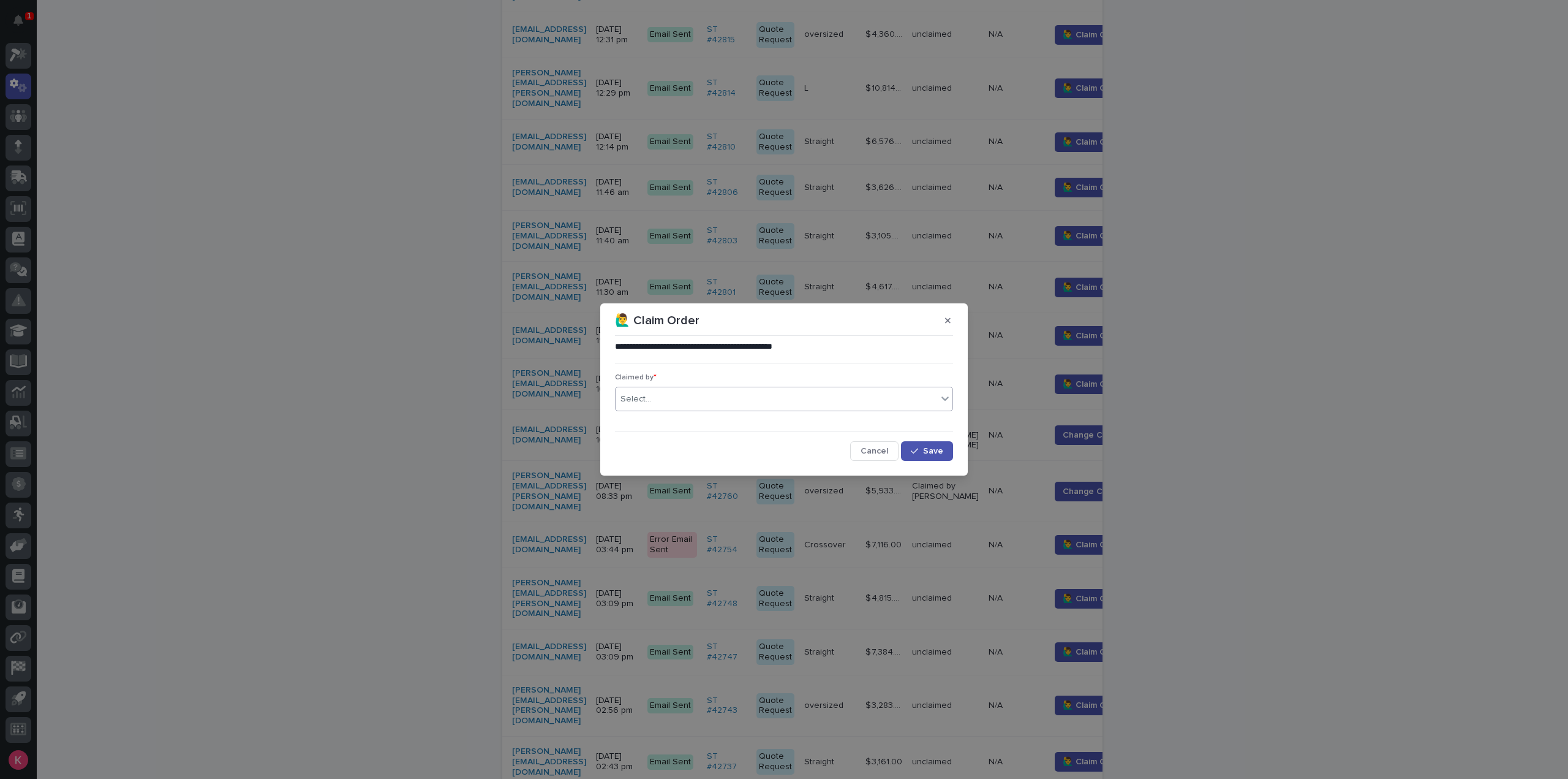
click at [751, 400] on div "Select..." at bounding box center [776, 399] width 322 height 20
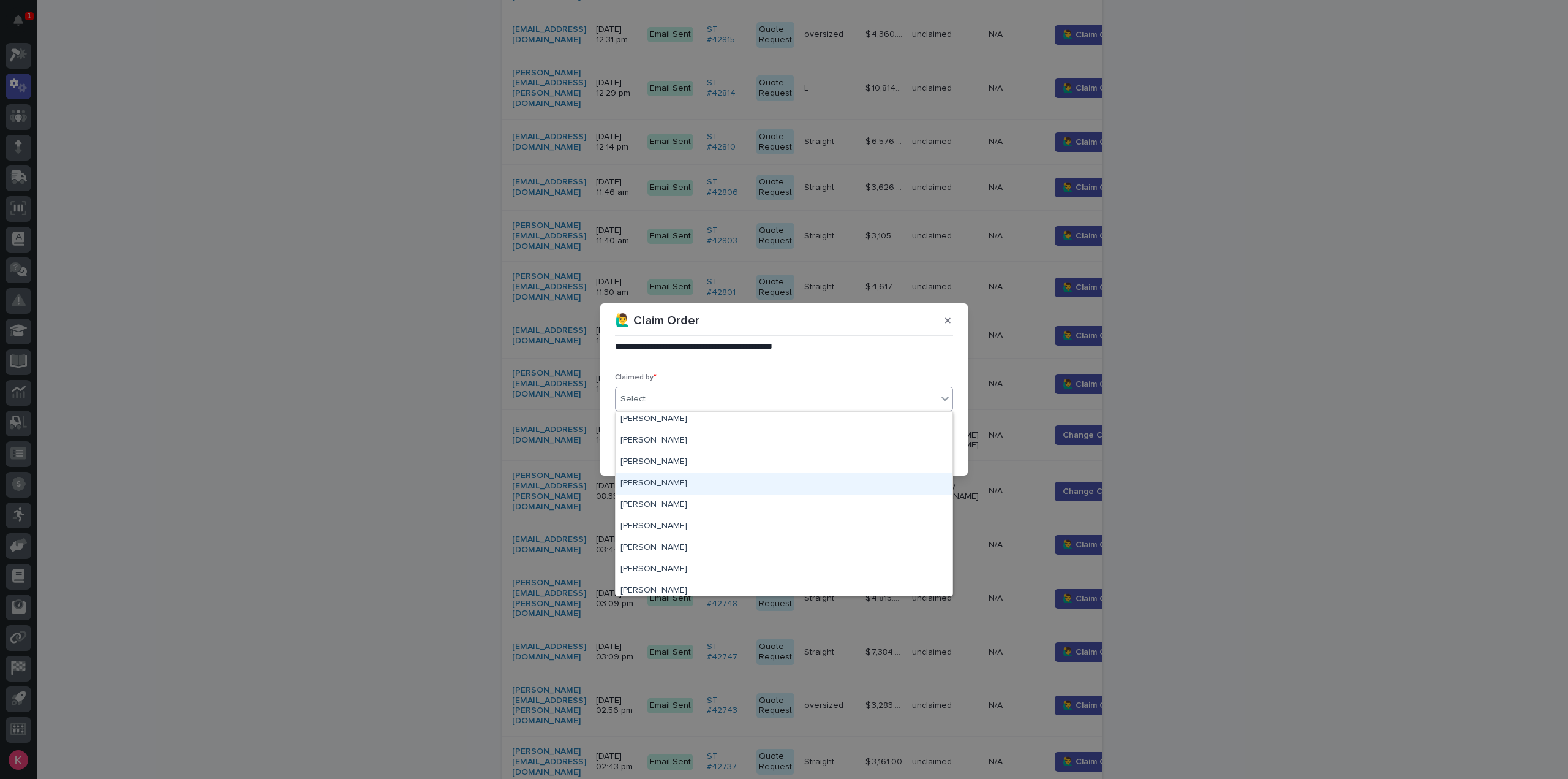
scroll to position [306, 0]
type input "**"
drag, startPoint x: 671, startPoint y: 491, endPoint x: 675, endPoint y: 482, distance: 9.8
click at [675, 482] on div "[PERSON_NAME]" at bounding box center [784, 481] width 337 height 21
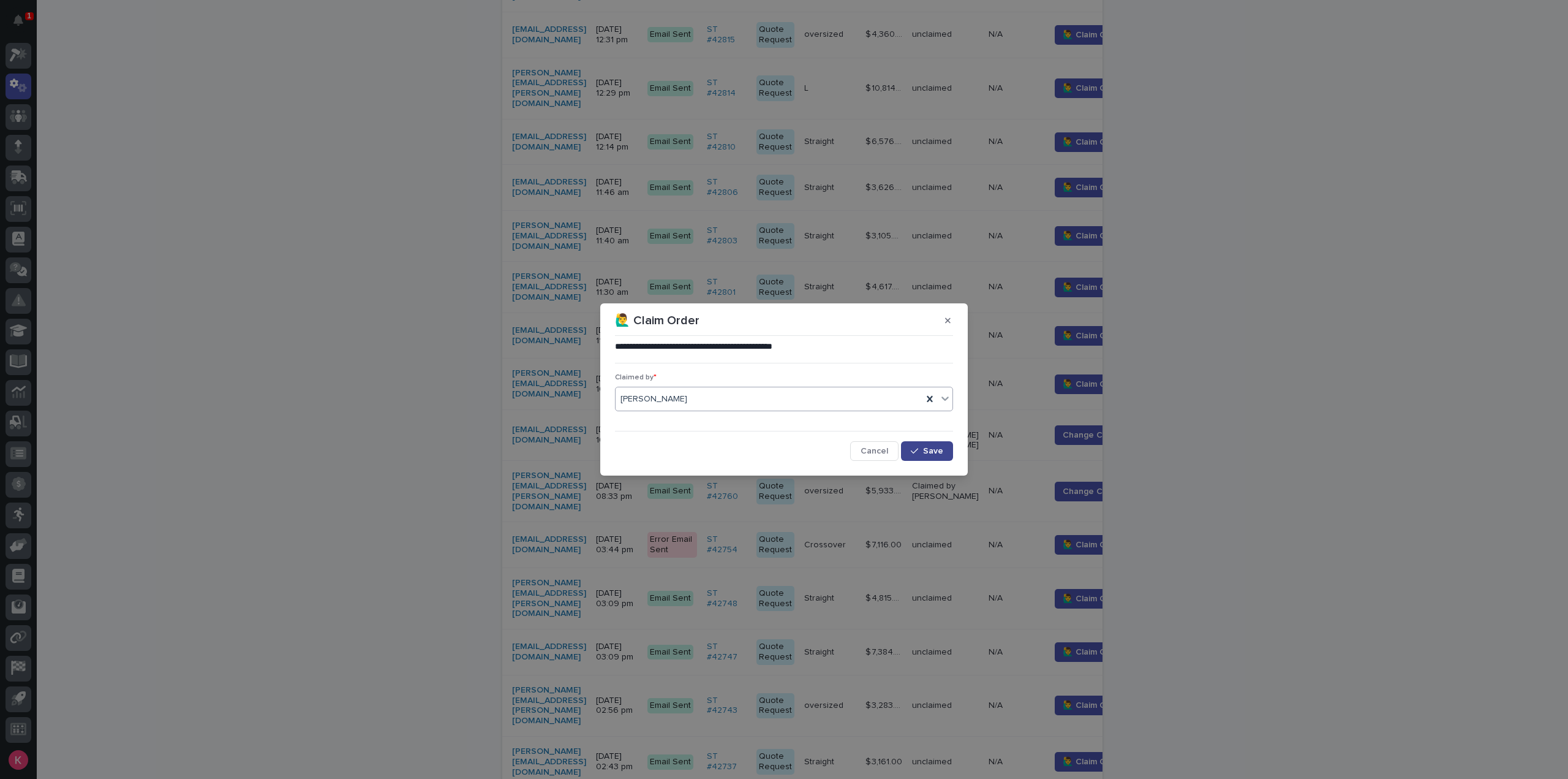
click at [941, 449] on span "Save" at bounding box center [933, 451] width 20 height 9
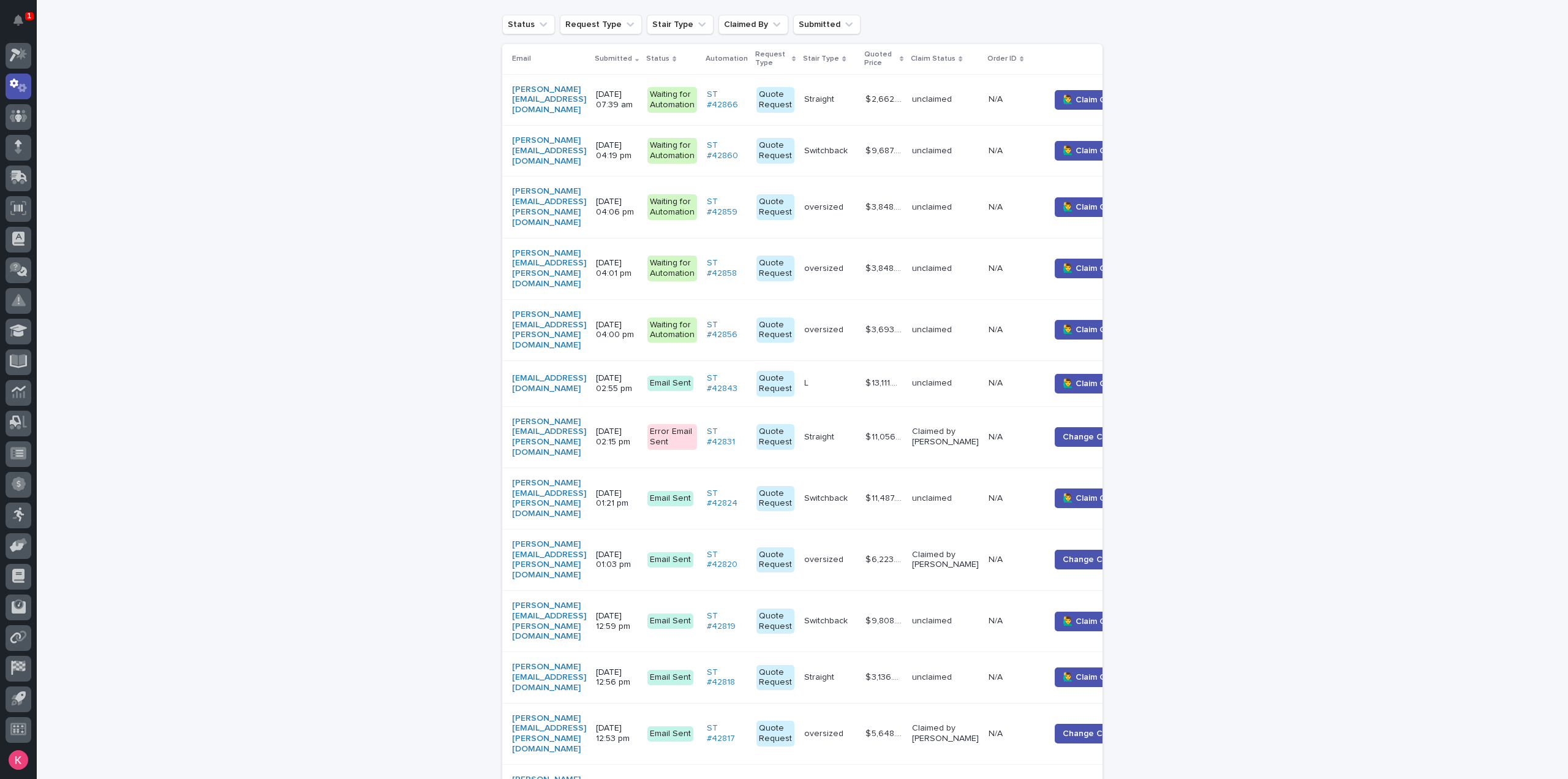
scroll to position [490, 0]
